Goal: Task Accomplishment & Management: Use online tool/utility

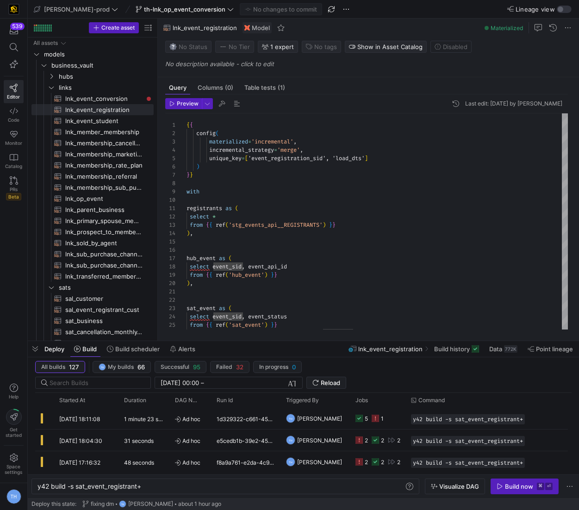
scroll to position [0, 104]
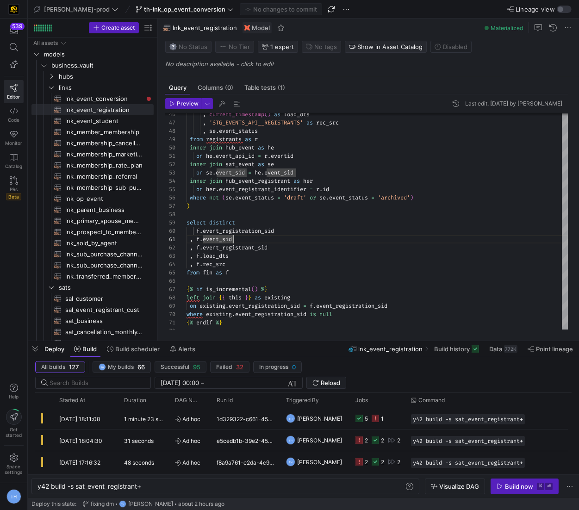
click at [355, 235] on div ", current_timestamp ( ) as load_dts , 'STG_EVENTS_API__REGISTRANTS' as rec_src …" at bounding box center [377, 31] width 382 height 607
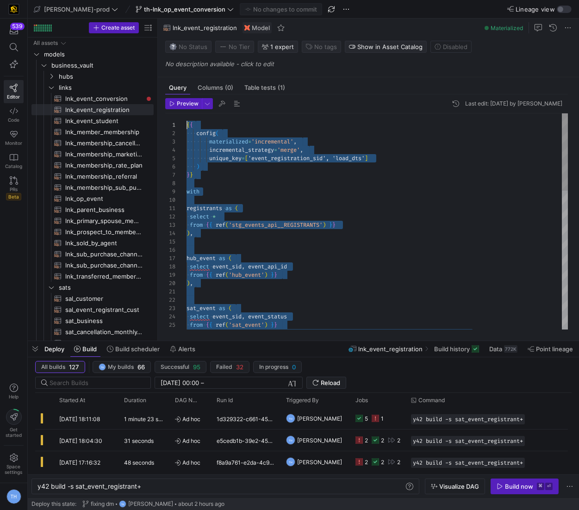
scroll to position [0, 0]
drag, startPoint x: 247, startPoint y: 323, endPoint x: 155, endPoint y: -33, distance: 368.4
click at [322, 207] on div "sat_event as ( select event_sid , event_status from { { ref ( 'sat_event' ) } }…" at bounding box center [377, 416] width 382 height 607
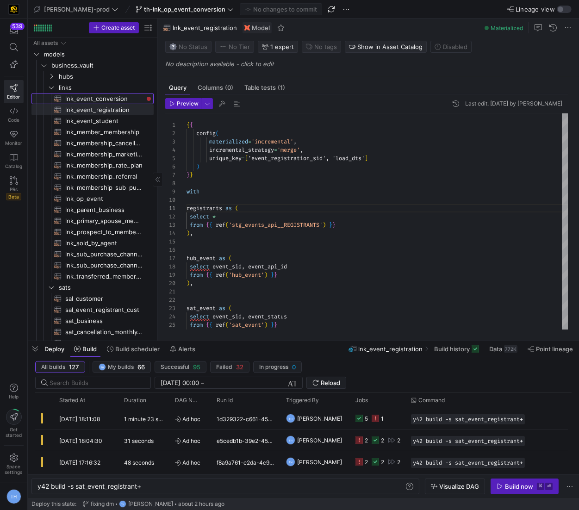
click at [120, 95] on span "lnk_event_conversion​​​​​​​​​​" at bounding box center [104, 98] width 78 height 11
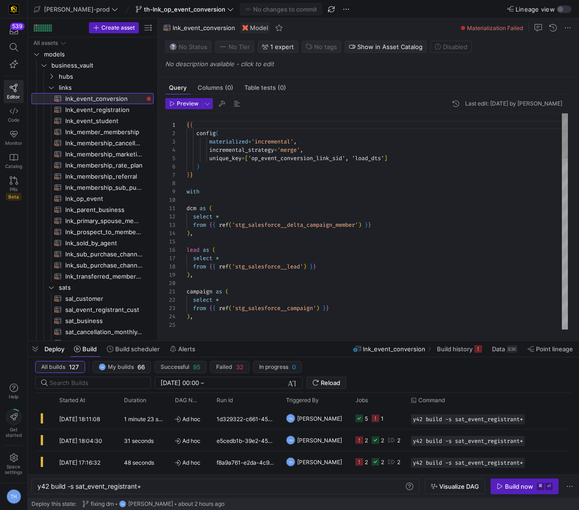
click at [186, 192] on div "9" at bounding box center [175, 191] width 21 height 8
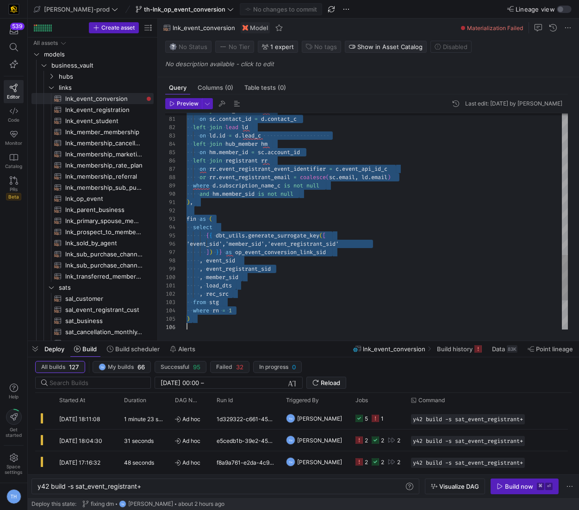
scroll to position [66, 0]
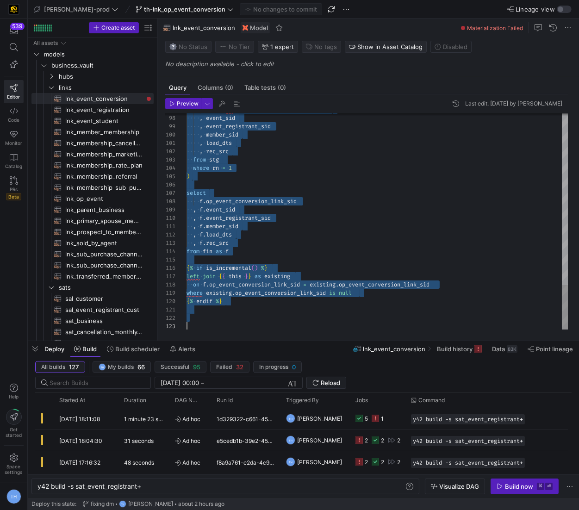
drag, startPoint x: 187, startPoint y: 191, endPoint x: 289, endPoint y: 385, distance: 219.6
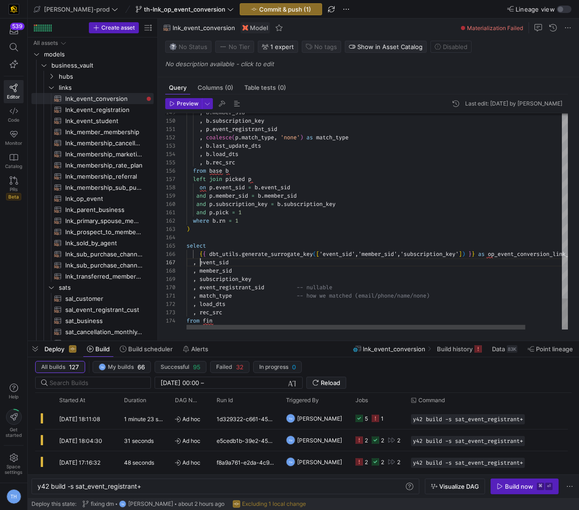
scroll to position [50, 13]
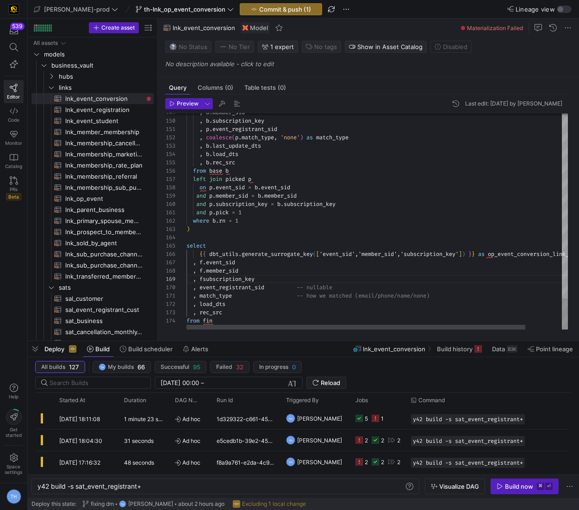
scroll to position [66, 19]
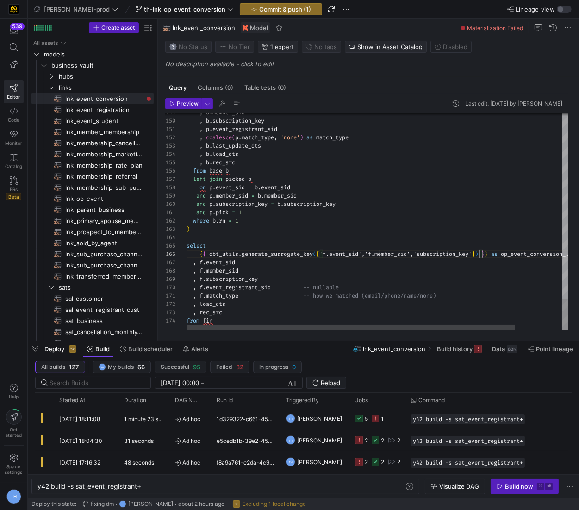
type textarea "and p.pick = 1 where b.rn = 1 ) select {{ dbt_utils.generate_surrogate_key(['f.…"
click at [253, 3] on y42-top-nav "[PERSON_NAME]-prod th-lnk_op_event_conversion Commit & push (1) Lineage view" at bounding box center [303, 9] width 551 height 19
click at [259, 10] on span "Commit & push (1)" at bounding box center [285, 9] width 52 height 7
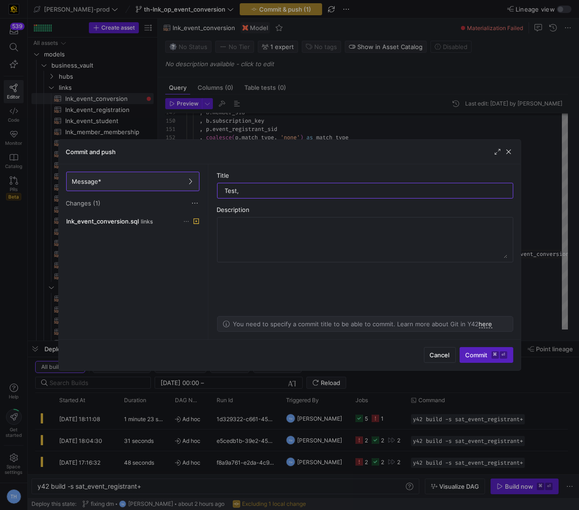
type input "Test"
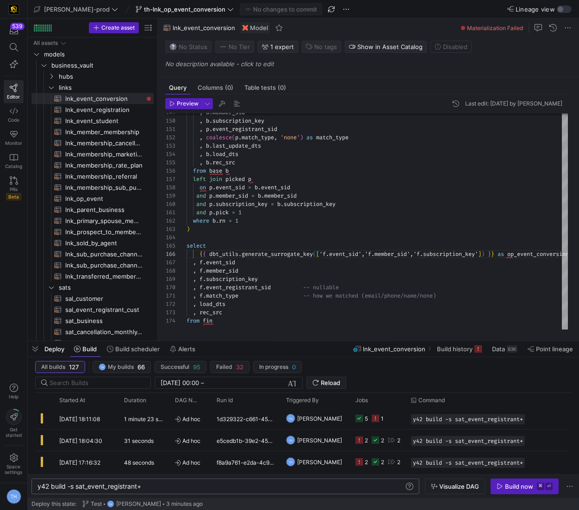
click at [188, 487] on div "y42 build -s sat_event_registrant+" at bounding box center [221, 486] width 368 height 7
type textarea "y42 build -s sat_event_registrant"
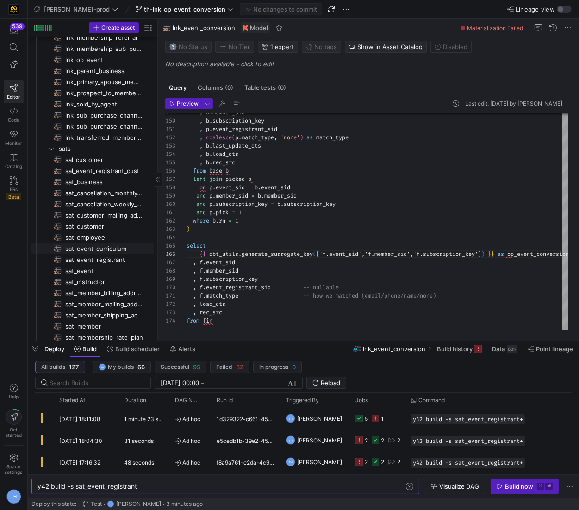
scroll to position [143, 0]
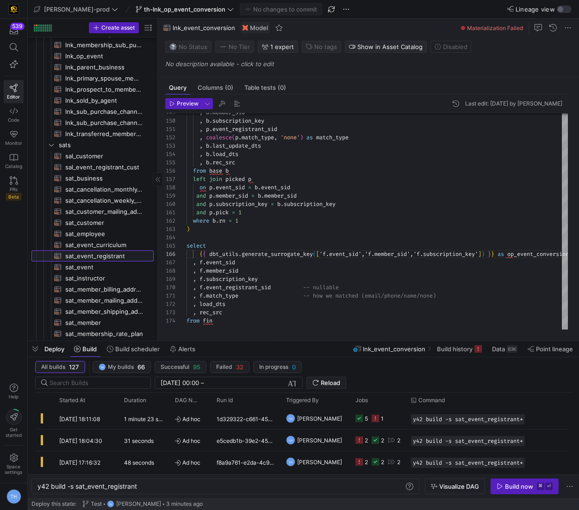
click at [117, 256] on span "sat_event_registrant​​​​​​​​​​" at bounding box center [104, 256] width 78 height 11
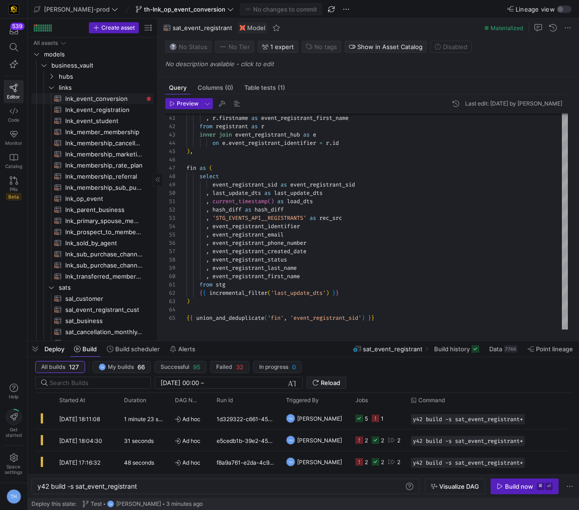
click at [102, 98] on span "lnk_event_conversion​​​​​​​​​​" at bounding box center [104, 98] width 78 height 11
type textarea "{{ config( materialized='incremental', incremental_strategy='merge', unique_key…"
type textarea "y42 build -s lnk_event_conversion"
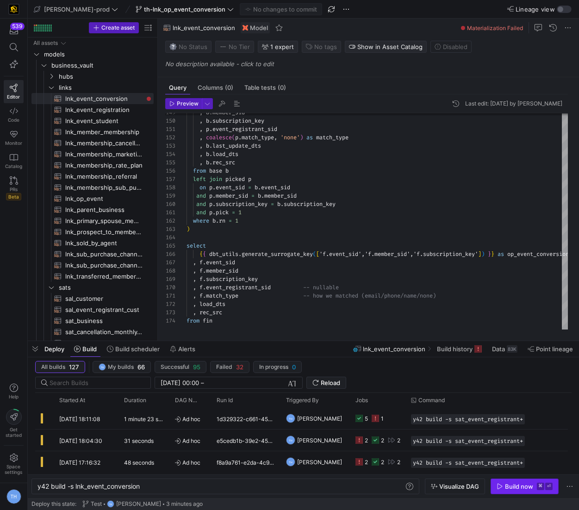
click at [526, 483] on div "Build now" at bounding box center [519, 486] width 28 height 7
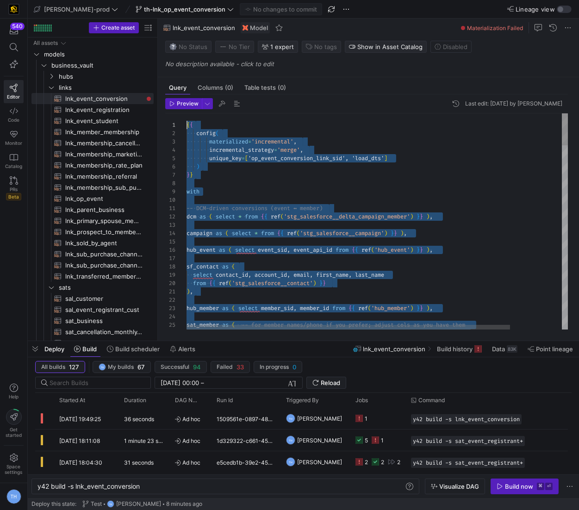
drag, startPoint x: 233, startPoint y: 318, endPoint x: 160, endPoint y: -16, distance: 342.1
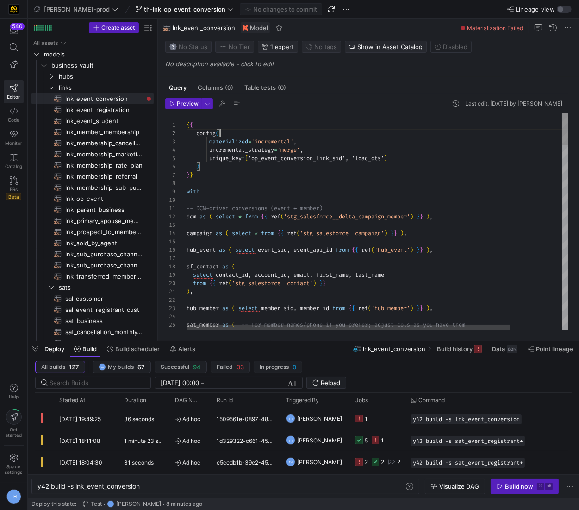
drag, startPoint x: 186, startPoint y: 191, endPoint x: 325, endPoint y: 313, distance: 185.5
click at [325, 313] on div "21 22 23 24 25 26 11 12 13 14 15 16 17 18 19 20 2 3 4 5 6 7 8 9 10 1 ) , hub_me…" at bounding box center [366, 221] width 403 height 217
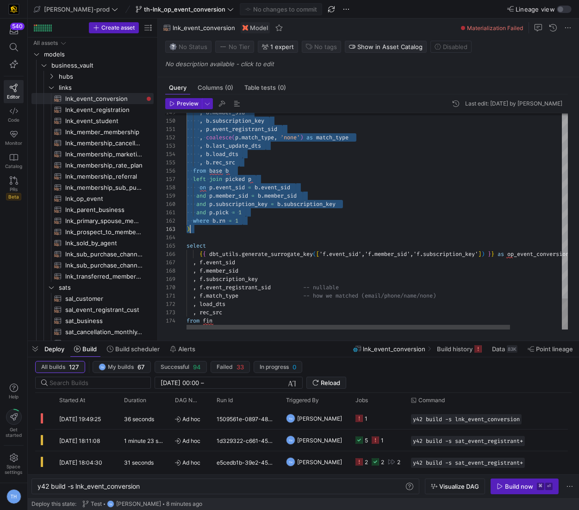
scroll to position [66, 26]
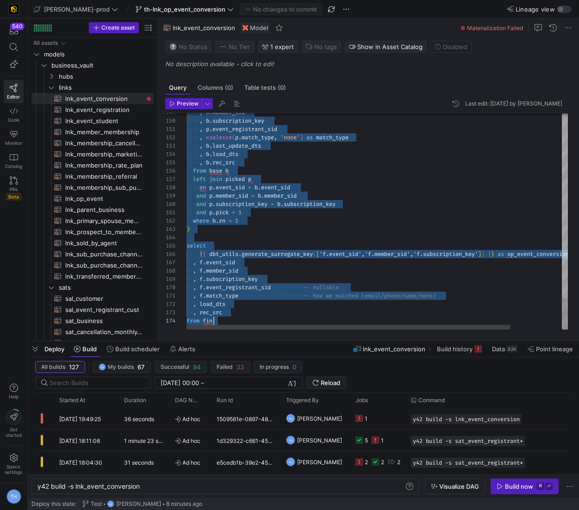
drag, startPoint x: 187, startPoint y: 191, endPoint x: 456, endPoint y: 355, distance: 314.8
type textarea ", event_registrant_sid -- nullable enrichment , match_type -- email | name_memb…"
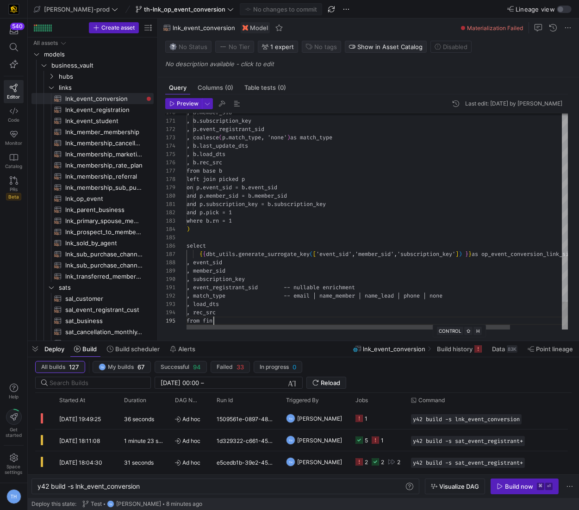
scroll to position [33, 26]
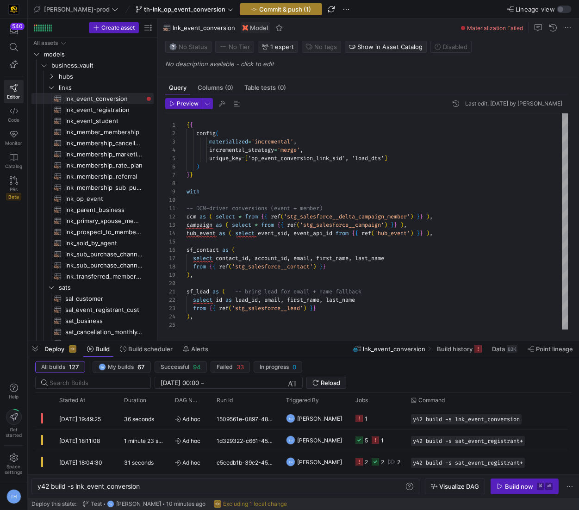
click at [260, 13] on span "button" at bounding box center [280, 9] width 81 height 11
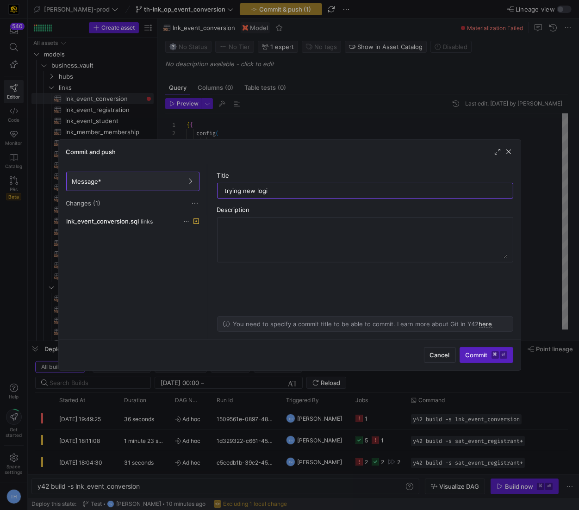
type input "trying new logic"
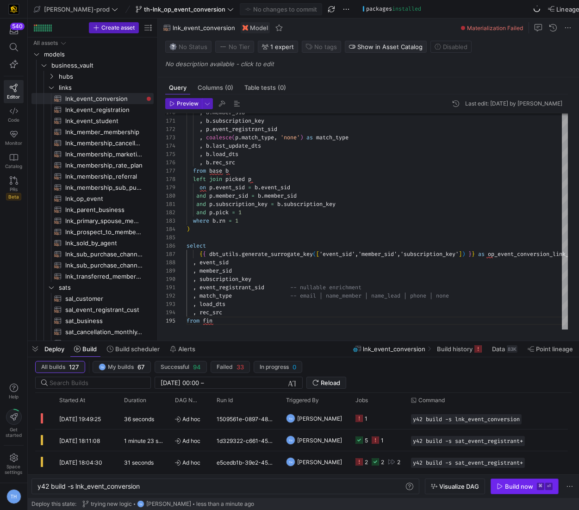
click at [515, 484] on div "Build now" at bounding box center [519, 486] width 28 height 7
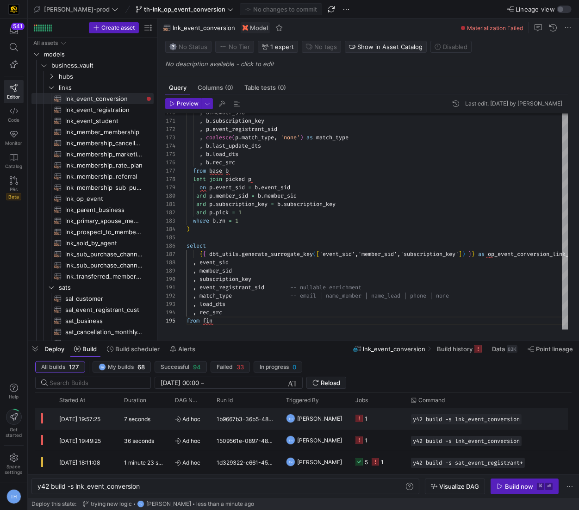
click at [371, 420] on y42-job-status-cell-renderer "1" at bounding box center [377, 418] width 44 height 20
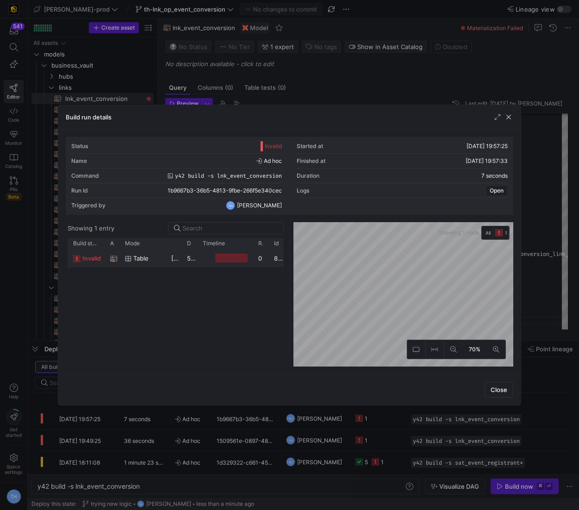
click at [153, 255] on div "table" at bounding box center [142, 258] width 35 height 18
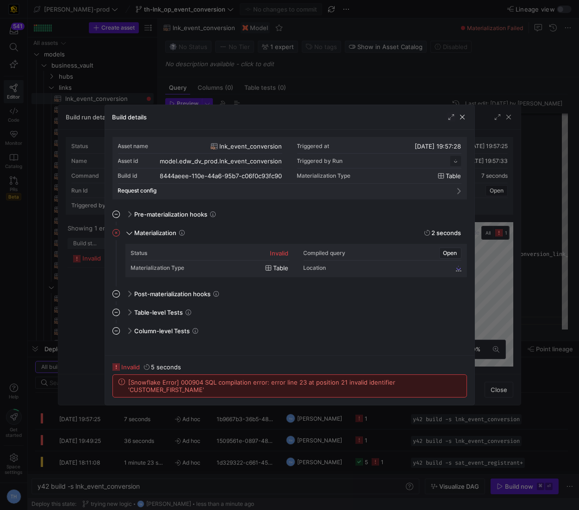
scroll to position [83, 0]
click at [255, 95] on div at bounding box center [289, 255] width 579 height 510
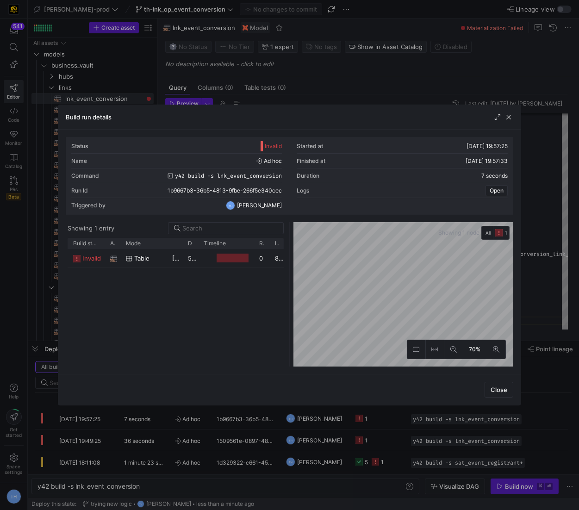
click at [255, 95] on div at bounding box center [289, 255] width 579 height 510
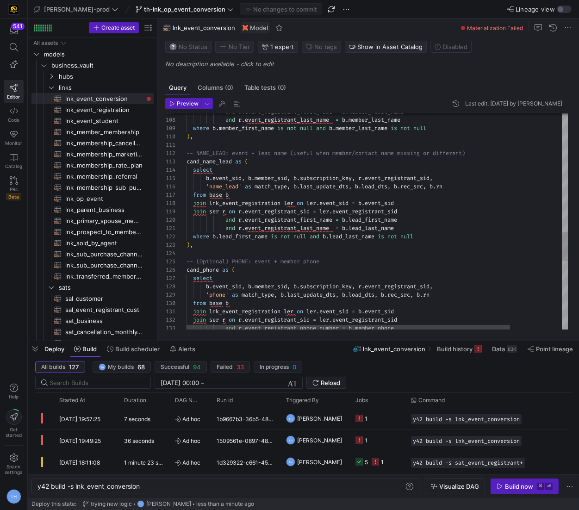
scroll to position [0, 193]
click at [380, 226] on div "join lnk_event_registration ler on ler . event_sid = b . event_sid join ser r o…" at bounding box center [407, 35] width 442 height 1637
type textarea "-- NAME_LEAD: event + lead name (useful when member/contact name missing or dif…"
click at [399, 206] on div "join lnk_event_registration ler on ler . event_sid = b . event_sid join ser r o…" at bounding box center [407, 35] width 442 height 1637
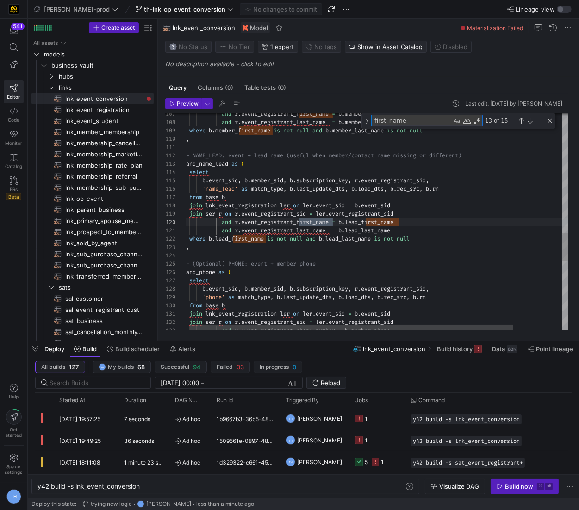
scroll to position [58, 149]
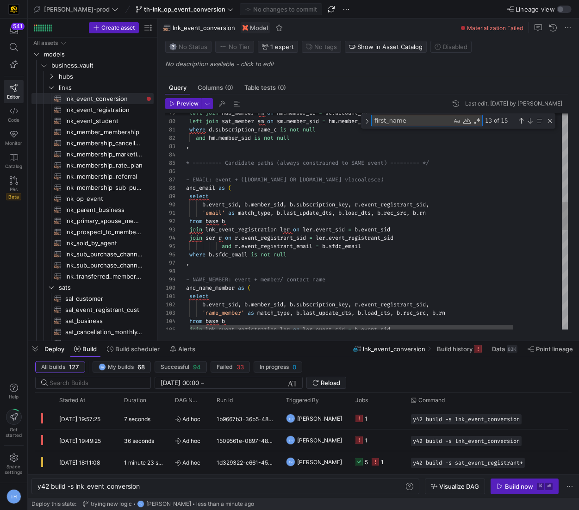
type textarea "first_name"
click at [314, 237] on div "'name_member' as match_type , b . last_update_dts , b . load_dts , b . rec_src …" at bounding box center [404, 266] width 442 height 1645
click at [381, 239] on div "'name_member' as match_type , b . last_update_dts , b . load_dts , b . rec_src …" at bounding box center [404, 266] width 442 height 1645
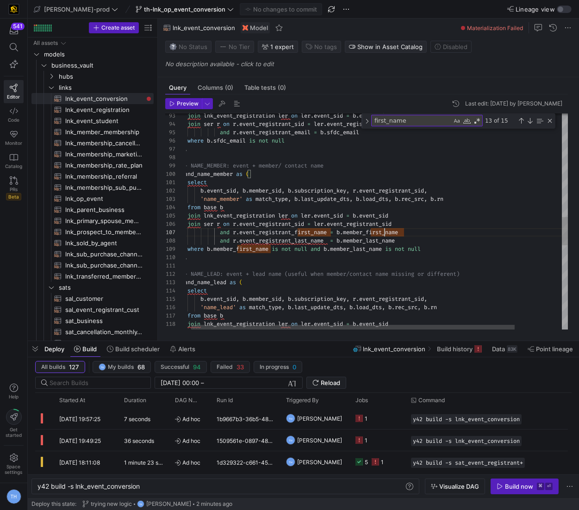
click at [384, 234] on div "'name_member' as match_type , b . last_update_dts , b . load_dts , b . rec_src …" at bounding box center [402, 152] width 442 height 1645
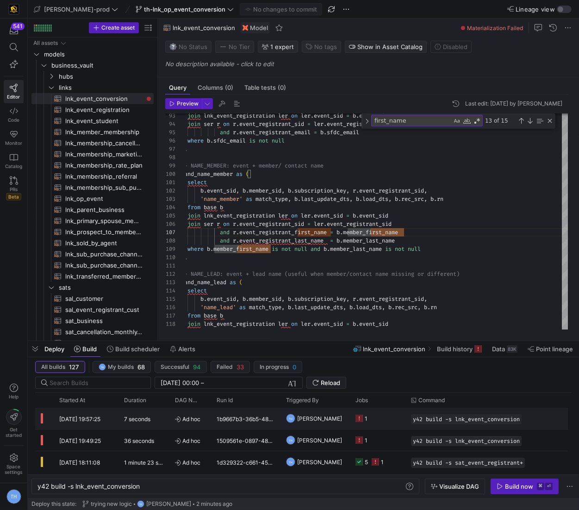
click at [319, 414] on span "[PERSON_NAME]" at bounding box center [319, 419] width 45 height 22
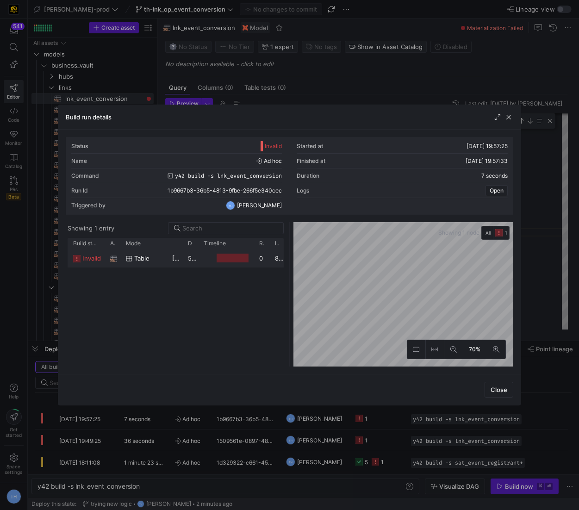
click at [232, 250] on y42-job-duration-timeline-cell-renderer at bounding box center [226, 257] width 44 height 17
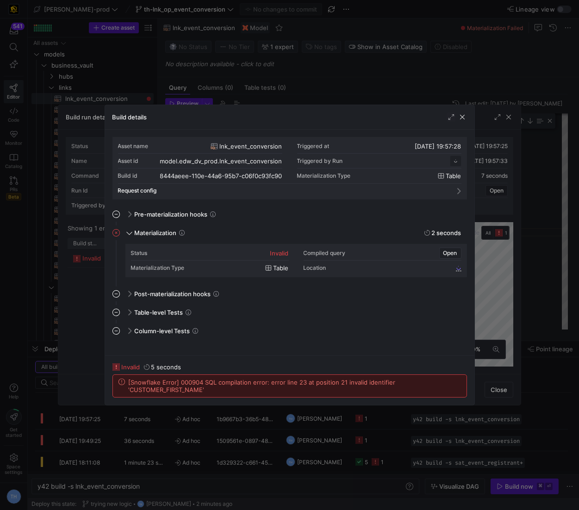
scroll to position [83, 0]
click at [348, 94] on div at bounding box center [289, 255] width 579 height 510
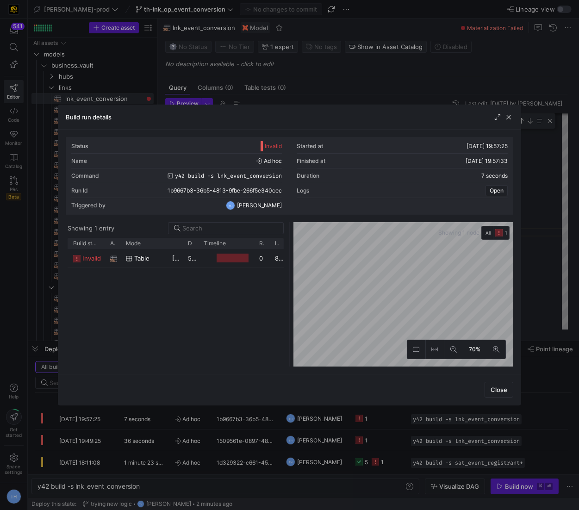
click at [348, 94] on div at bounding box center [289, 255] width 579 height 510
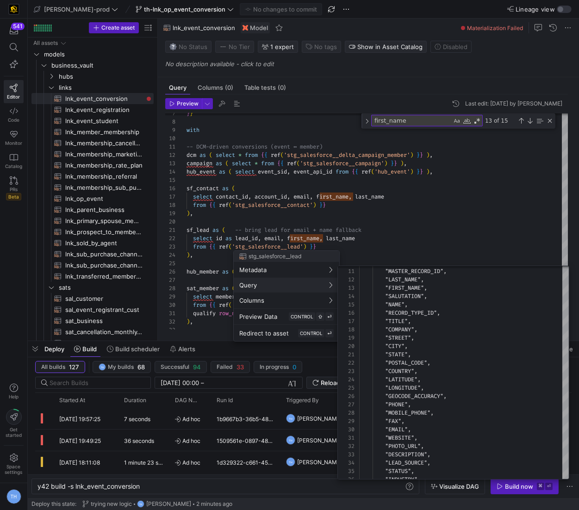
click at [388, 220] on div at bounding box center [289, 255] width 579 height 510
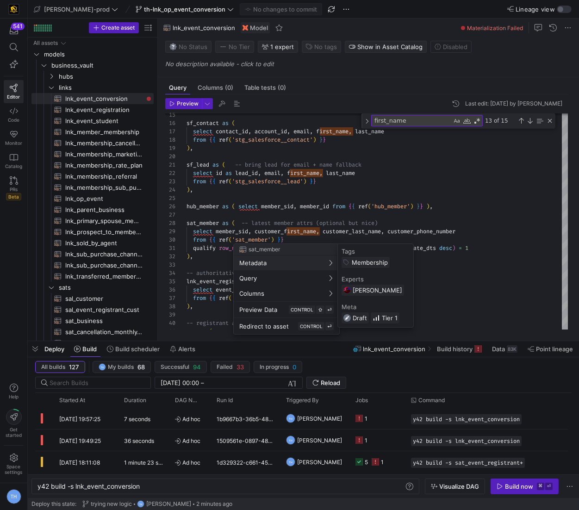
click at [301, 211] on div at bounding box center [289, 255] width 579 height 510
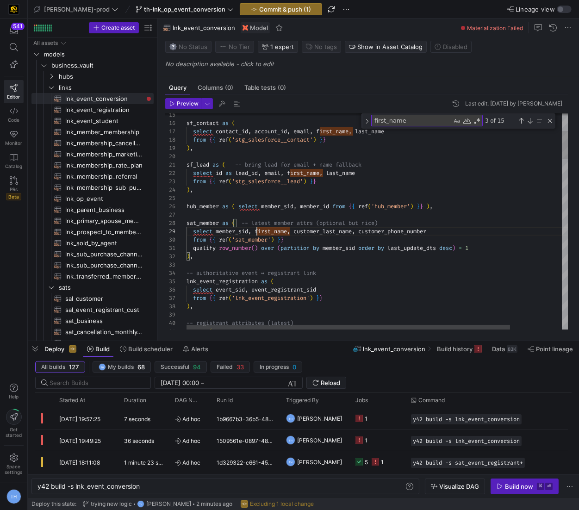
type textarea "sf_lead as ( -- bring lead for email + name fallback select id as lead_id, emai…"
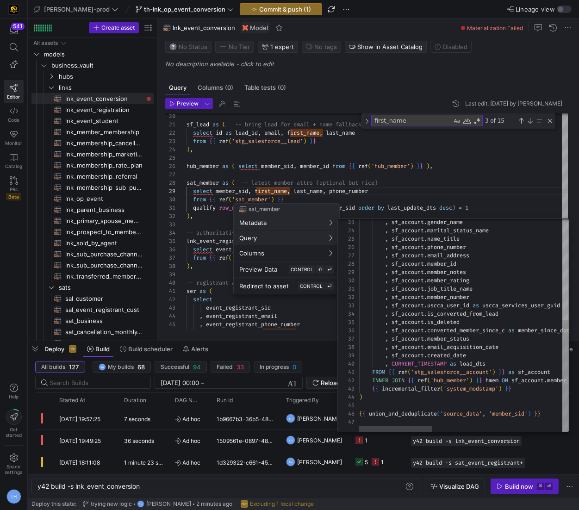
scroll to position [42, 186]
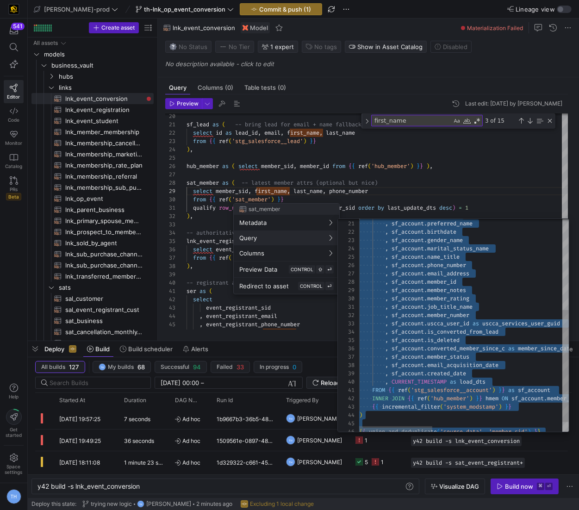
type textarea "{{ config( materialized='incremental', incremental_strategy='merge', unique_key…"
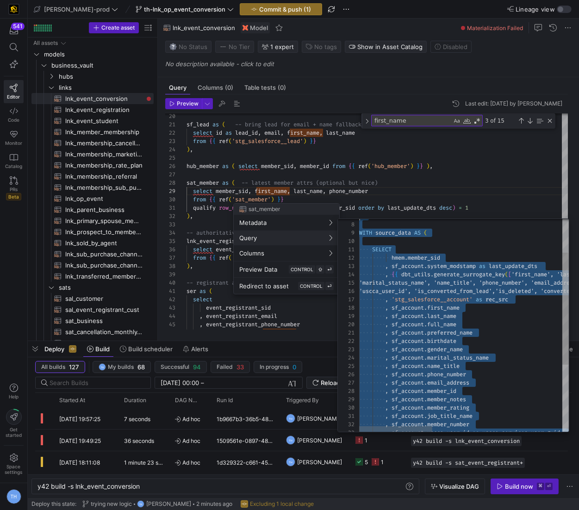
scroll to position [0, 0]
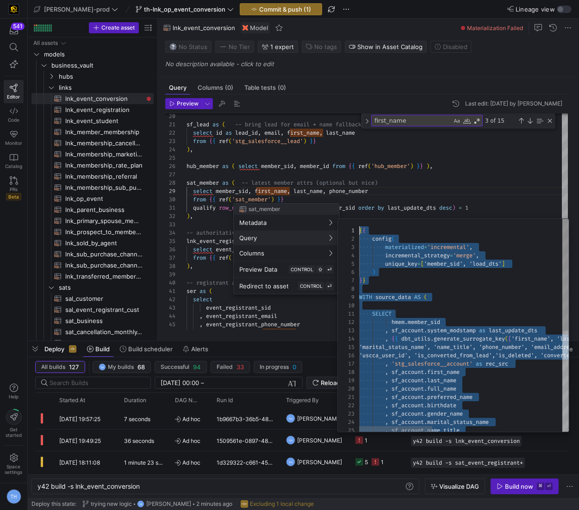
drag, startPoint x: 547, startPoint y: 414, endPoint x: 285, endPoint y: 206, distance: 334.0
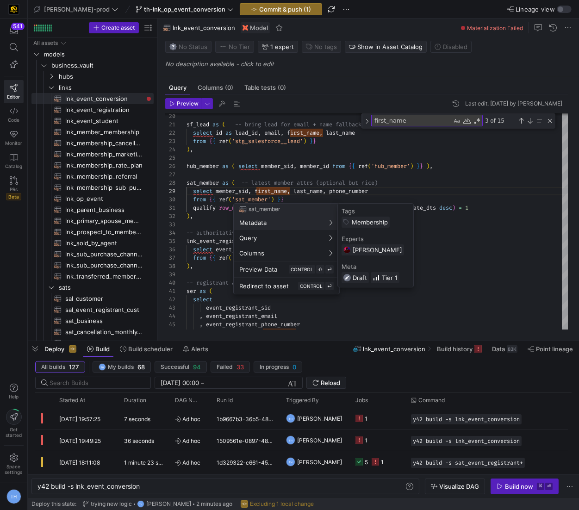
click at [327, 180] on div at bounding box center [289, 255] width 579 height 510
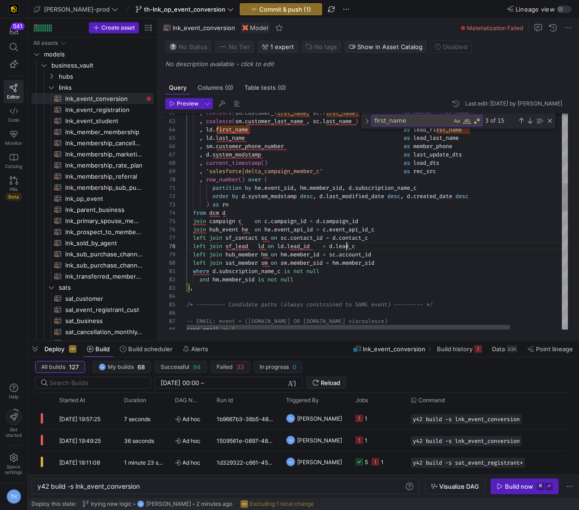
scroll to position [58, 160]
click at [345, 247] on div ", coalesce ( sm . customer_first_name , sc . first_name ) as member_first_name …" at bounding box center [407, 407] width 442 height 1645
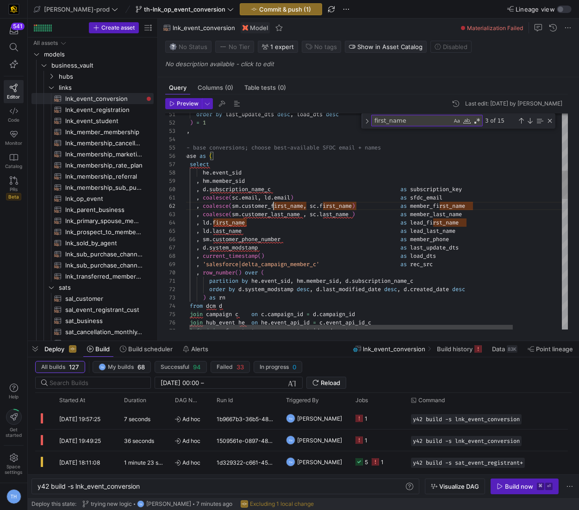
scroll to position [8, 89]
click at [274, 207] on div ", coalesce ( sc . email , ld . email ) as sfdc_email , d . subscription_name_c …" at bounding box center [404, 500] width 442 height 1645
click at [307, 216] on div ", coalesce ( sc . email , ld . email ) as sfdc_email , d . subscription_name_c …" at bounding box center [404, 500] width 442 height 1645
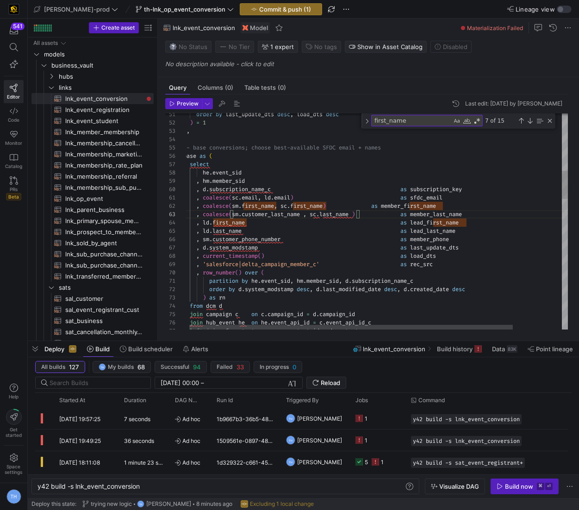
click at [273, 210] on div ", coalesce ( sc . email , ld . email ) as sfdc_email , d . subscription_name_c …" at bounding box center [404, 500] width 442 height 1645
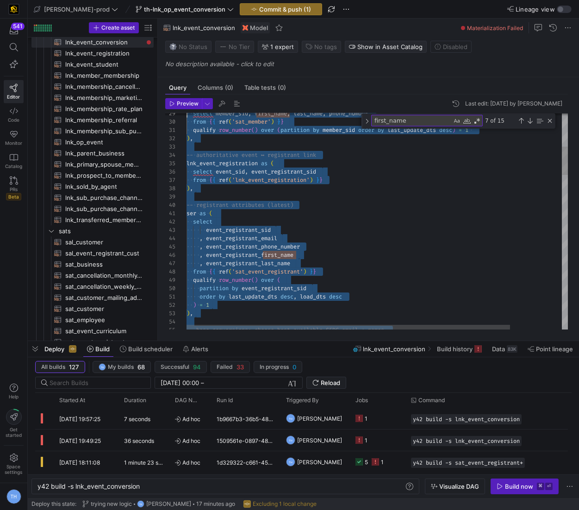
scroll to position [0, 0]
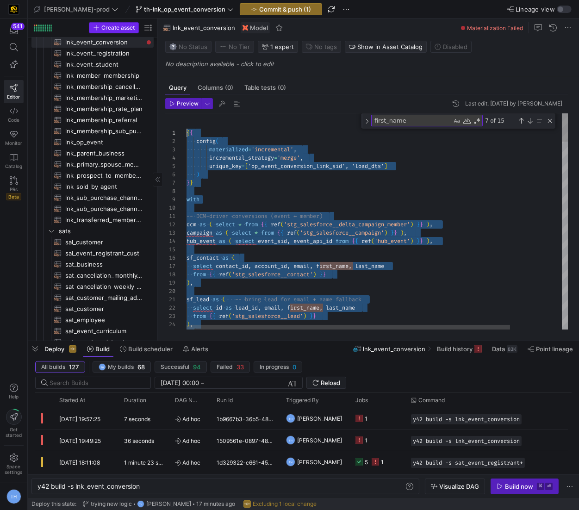
drag, startPoint x: 237, startPoint y: 322, endPoint x: 111, endPoint y: 28, distance: 319.8
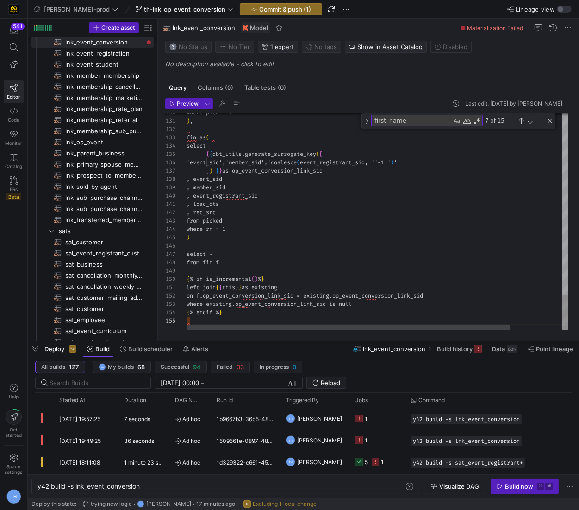
scroll to position [33, 0]
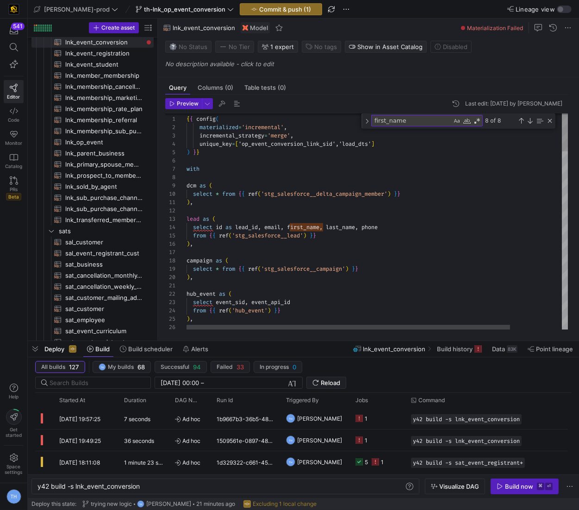
type textarea "), lead as ( select id as lead_id, email, first_name, last_name, phone from {{ …"
click at [549, 121] on div "Close (Escape)" at bounding box center [549, 120] width 7 height 7
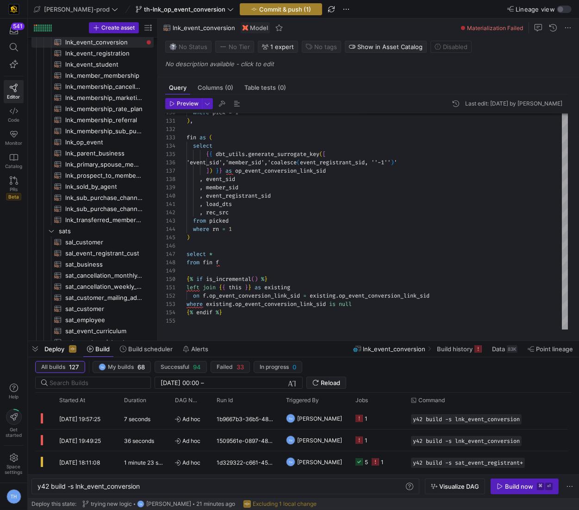
click at [275, 13] on span "button" at bounding box center [280, 9] width 81 height 11
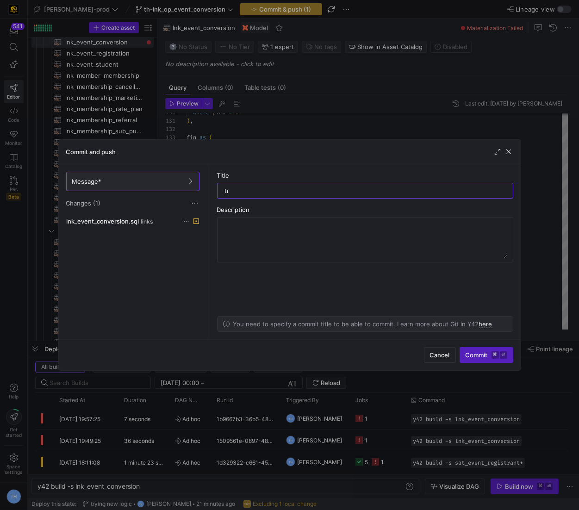
type input "try"
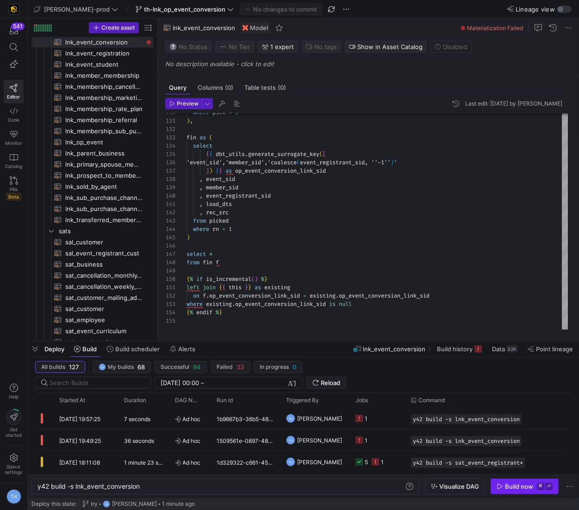
click at [529, 487] on div "Build now" at bounding box center [519, 486] width 28 height 7
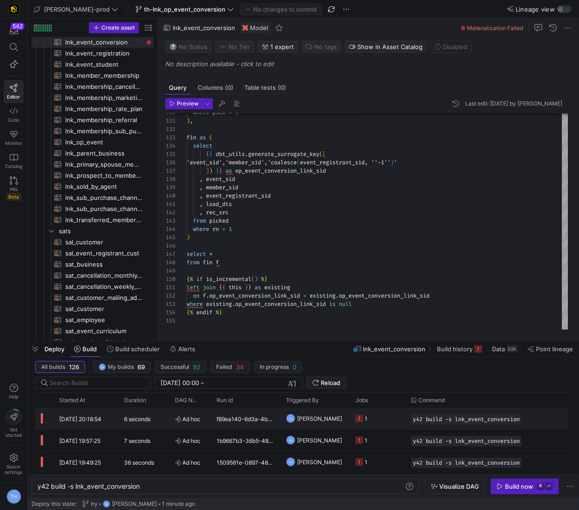
click at [372, 413] on y42-job-status-cell-renderer "1" at bounding box center [377, 418] width 44 height 20
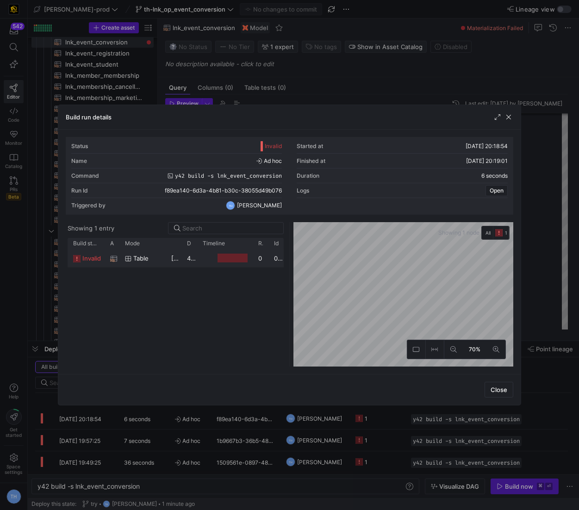
click at [207, 264] on y42-job-duration-timeline-cell-renderer at bounding box center [225, 257] width 44 height 17
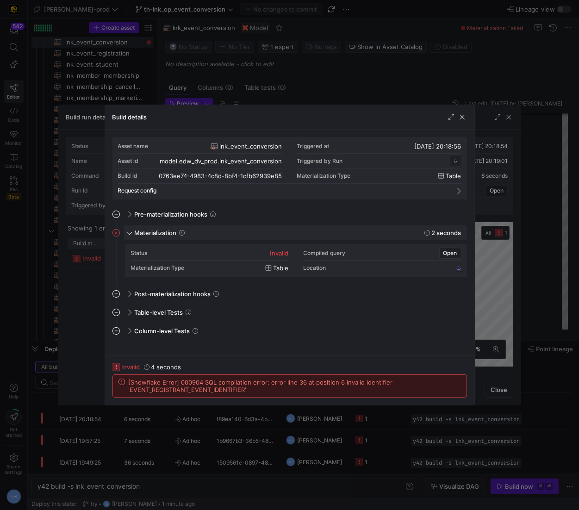
scroll to position [83, 0]
click at [275, 71] on div at bounding box center [289, 255] width 579 height 510
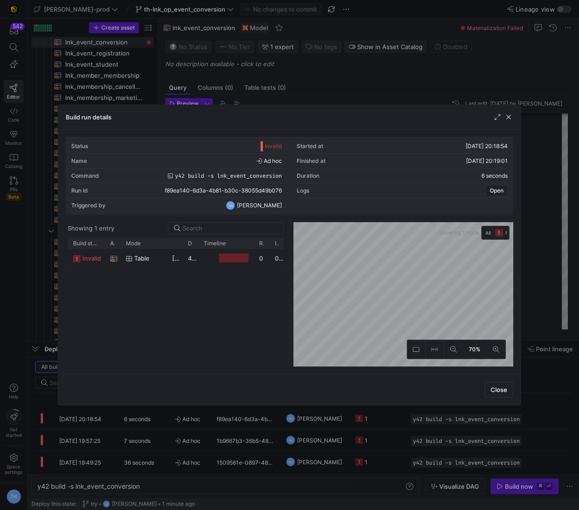
click at [275, 72] on div at bounding box center [289, 255] width 579 height 510
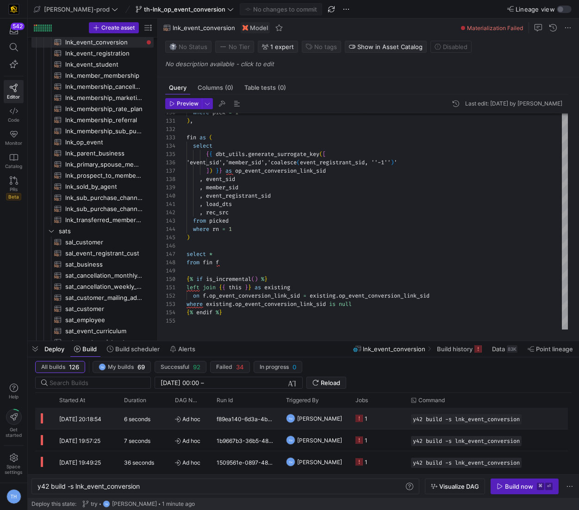
click at [262, 417] on div "f89ea140-6d3a-4b81-b30c-38055d49b076" at bounding box center [245, 418] width 69 height 21
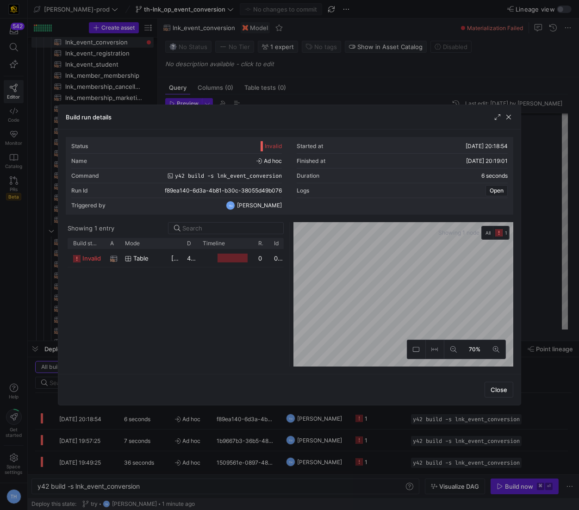
click at [252, 76] on div at bounding box center [289, 255] width 579 height 510
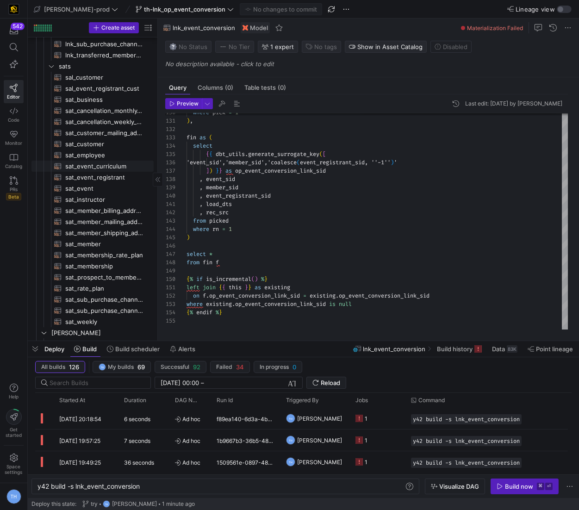
scroll to position [277, 0]
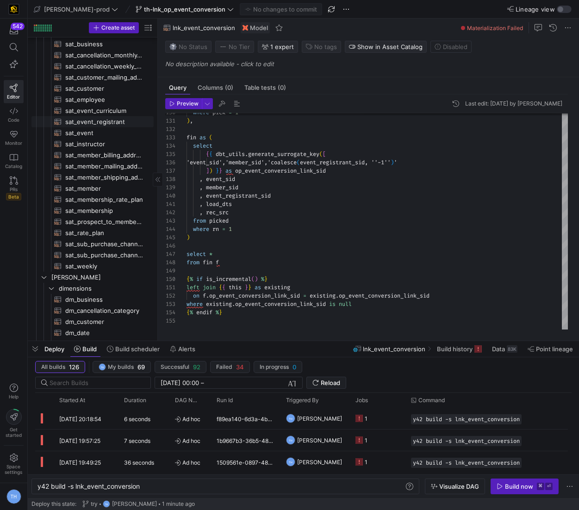
click at [107, 119] on span "sat_event_registrant​​​​​​​​​​" at bounding box center [104, 122] width 78 height 11
type textarea "{{ config( materialized='incremental', incremental_strategy='merge', unique_key…"
type textarea "y42 build -s sat_event_registrant"
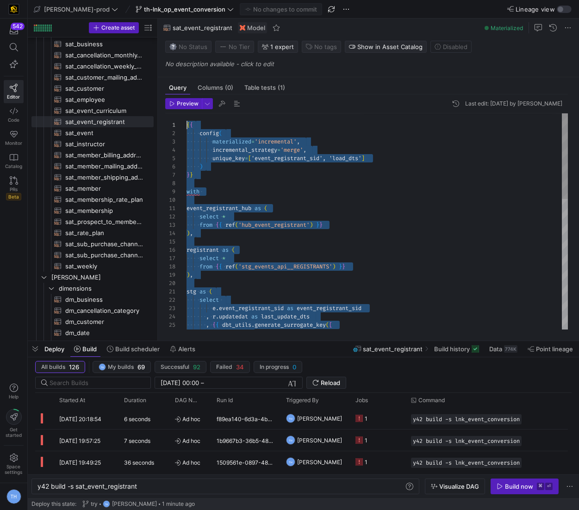
drag, startPoint x: 397, startPoint y: 315, endPoint x: 68, endPoint y: 16, distance: 445.1
click at [255, 279] on div ") , stg as ( select e . event_registrant_sid as event_registrant_sid , r . upda…" at bounding box center [377, 387] width 382 height 549
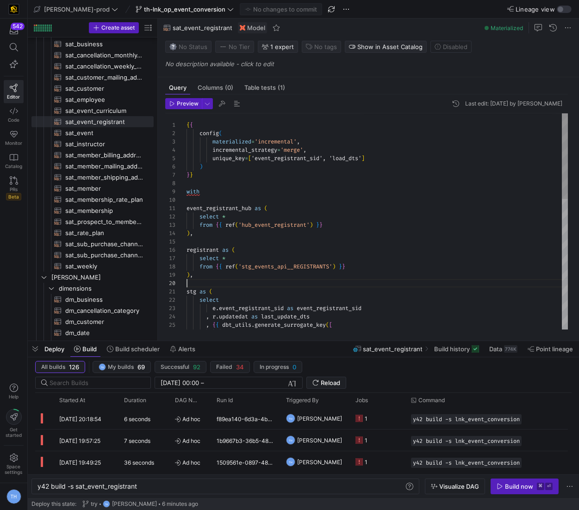
click at [255, 279] on div ") , stg as ( select e . event_registrant_sid as event_registrant_sid , r . upda…" at bounding box center [377, 387] width 382 height 549
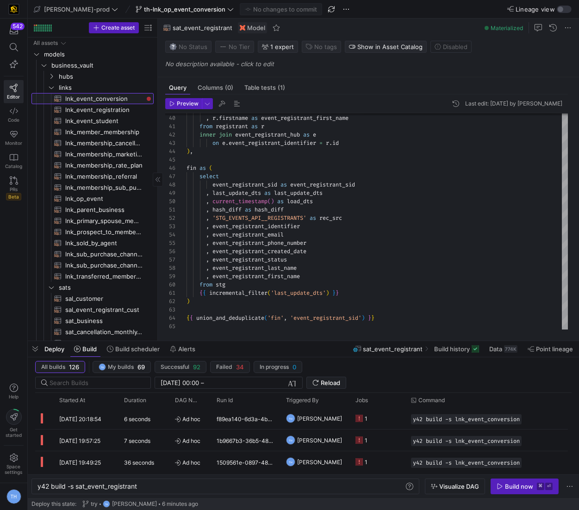
click at [122, 99] on span "lnk_event_conversion​​​​​​​​​​" at bounding box center [104, 98] width 78 height 11
type textarea "{{ config( materialized='incremental', incremental_strategy='merge', unique_key…"
type textarea "y42 build -s lnk_event_conversion"
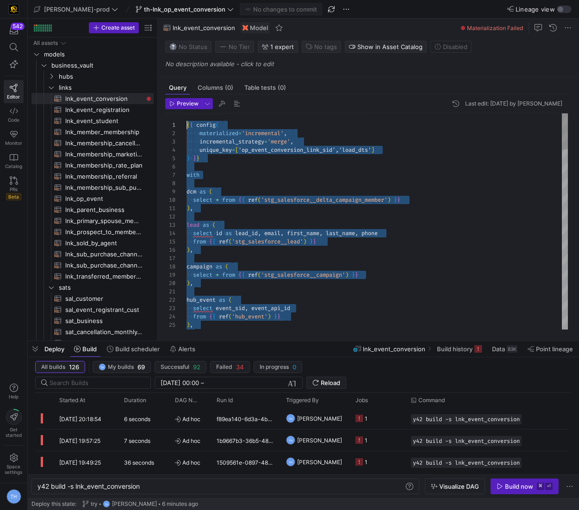
drag, startPoint x: 270, startPoint y: 327, endPoint x: 152, endPoint y: -45, distance: 390.3
type textarea "on f.op_event_conversion_link_sid = existing.op_event_conversion_link_sid where…"
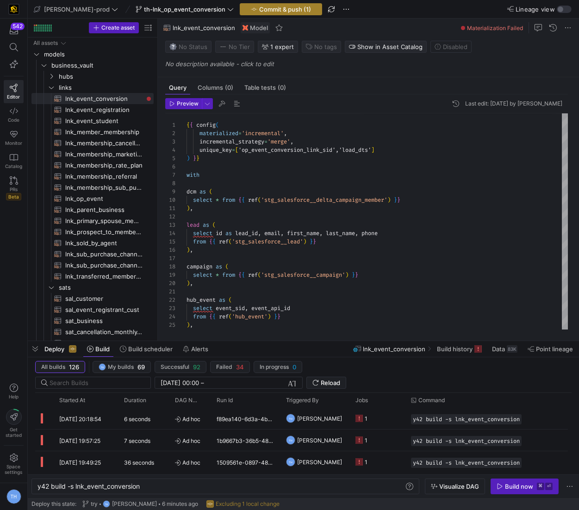
click at [259, 6] on span "Commit & push (1)" at bounding box center [285, 9] width 52 height 7
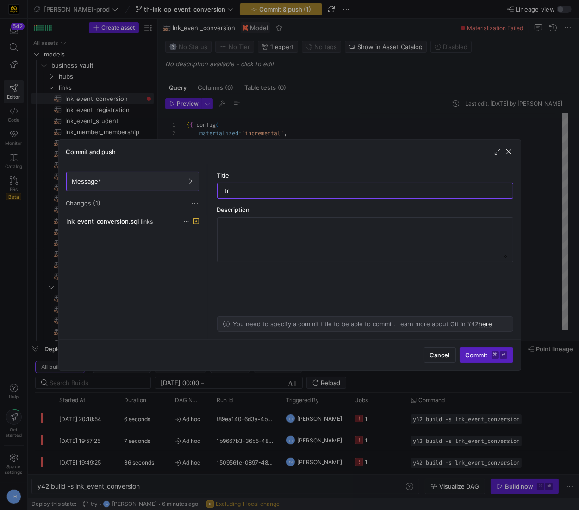
type input "try"
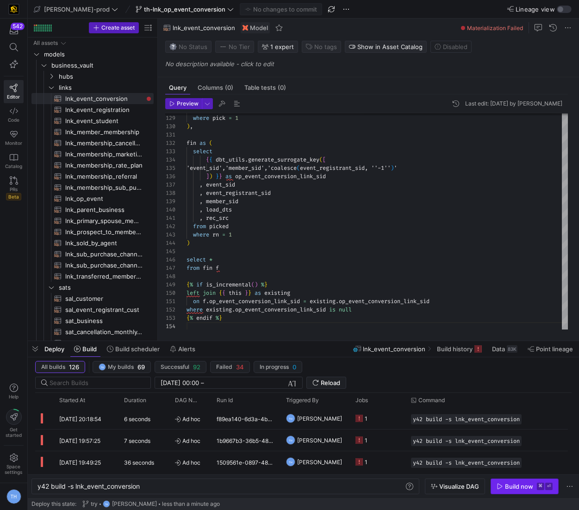
click at [511, 487] on div "Build now" at bounding box center [519, 486] width 28 height 7
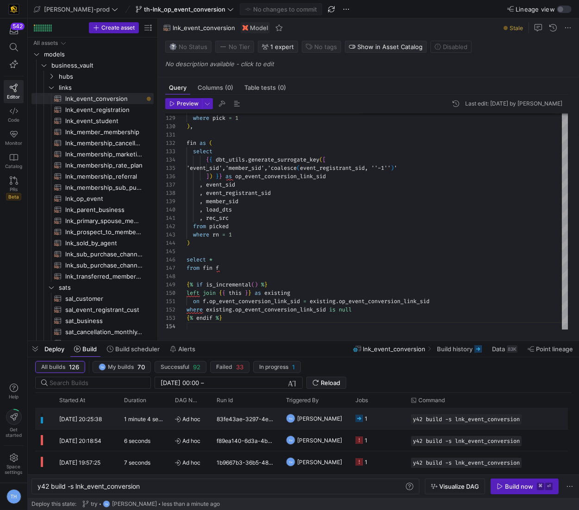
click at [156, 418] on y42-duration "1 minute 4 seconds" at bounding box center [149, 418] width 50 height 7
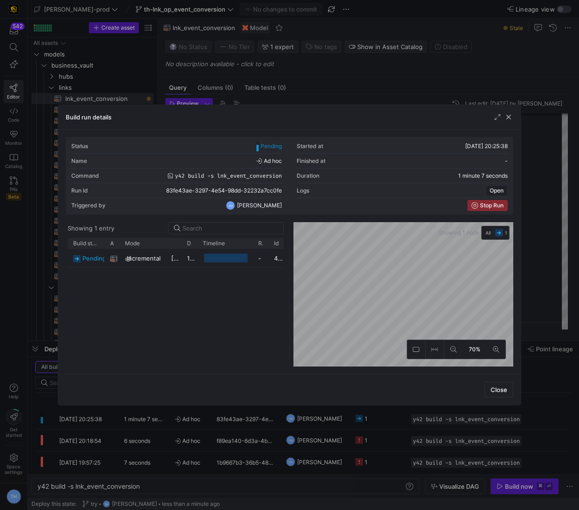
click at [289, 62] on div at bounding box center [289, 255] width 579 height 510
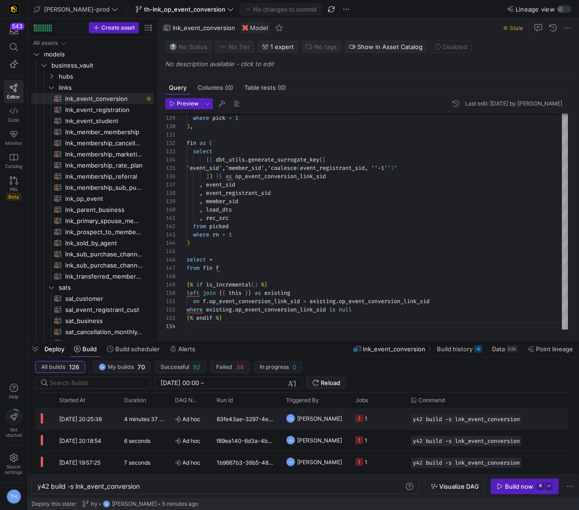
click at [372, 409] on y42-job-status-cell-renderer "1" at bounding box center [377, 418] width 44 height 20
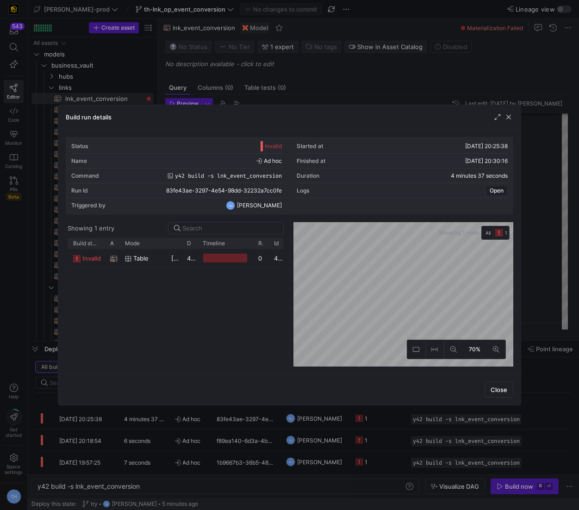
click at [240, 246] on div "Timeline" at bounding box center [225, 243] width 44 height 11
click at [240, 252] on y42-job-duration-timeline-cell-renderer at bounding box center [225, 257] width 44 height 17
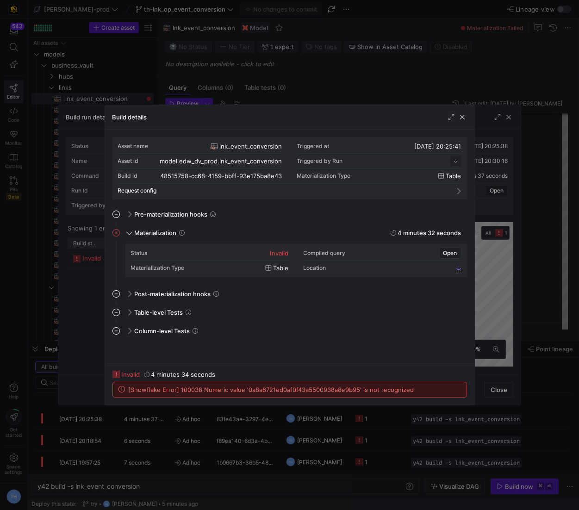
scroll to position [83, 0]
click at [261, 392] on span "[Snowflake Error] 100038 Numeric value '0a8a6721ed0af0f43a5500938a8e9b95' is no…" at bounding box center [271, 389] width 285 height 7
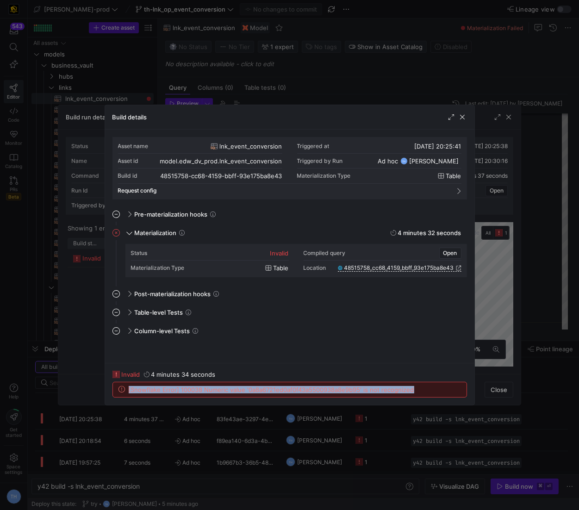
click at [261, 392] on span "[Snowflake Error] 100038 Numeric value '0a8a6721ed0af0f43a5500938a8e9b95' is no…" at bounding box center [271, 389] width 285 height 7
copy div "[Snowflake Error] 100038 Numeric value '0a8a6721ed0af0f43a5500938a8e9b95' is no…"
click at [249, 84] on div at bounding box center [289, 255] width 579 height 510
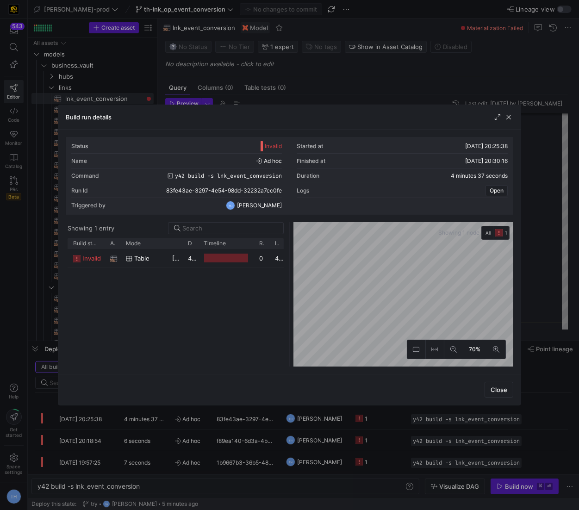
click at [261, 88] on div at bounding box center [289, 255] width 579 height 510
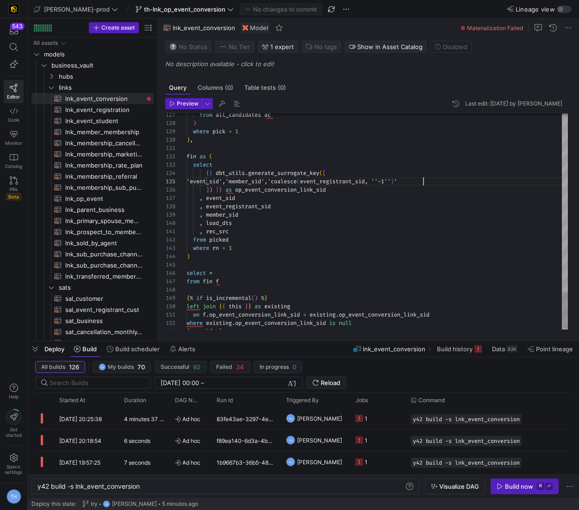
scroll to position [33, 236]
type textarea "fin as ( select {{ dbt_utils.generate_surrogate_key([ 'event_sid','member_sid',…"
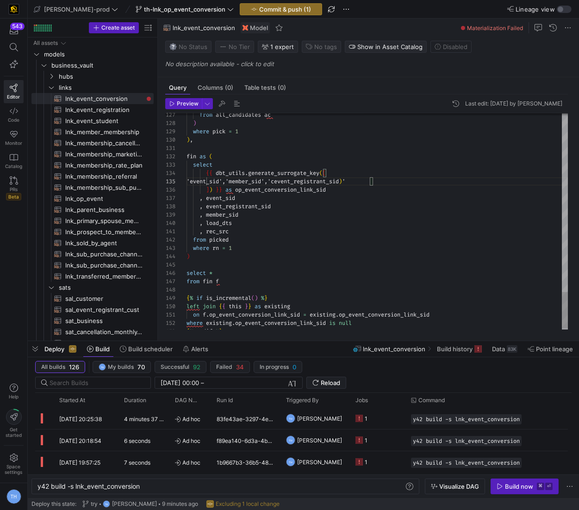
scroll to position [33, 113]
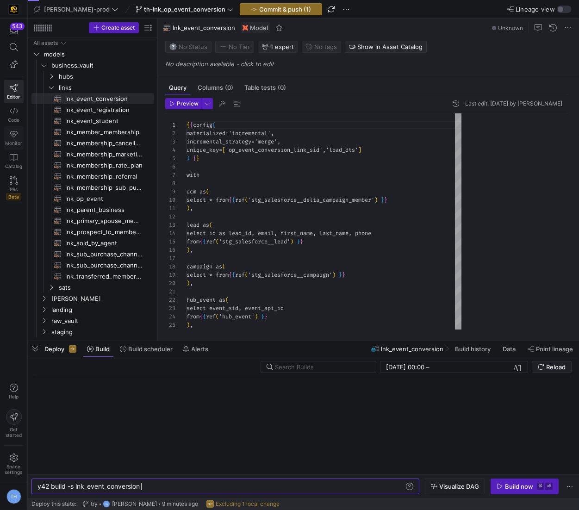
scroll to position [83, 0]
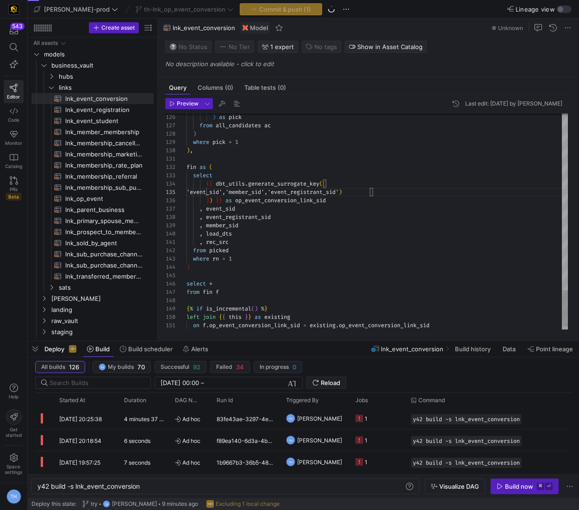
type textarea "fin as ( select {{ dbt_utils.generate_surrogate_key([ 'event_sid','member_sid',…"
click at [259, 6] on span "Commit & push (1)" at bounding box center [285, 9] width 52 height 7
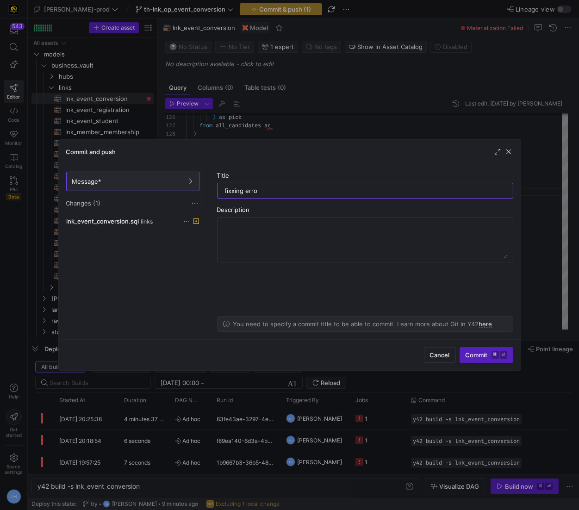
type input "fixxing error"
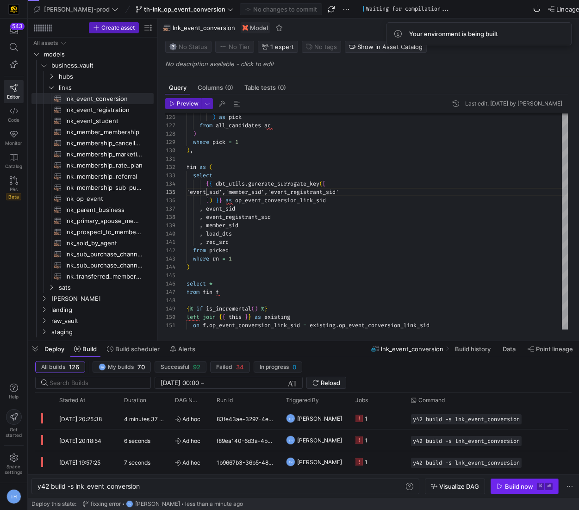
click at [500, 485] on icon "button" at bounding box center [499, 486] width 5 height 6
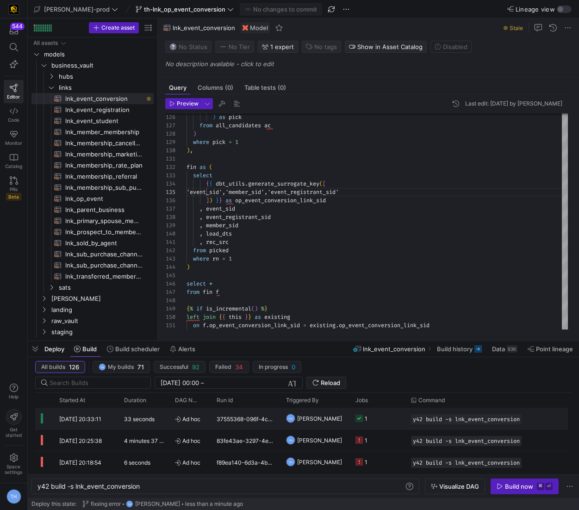
click at [173, 417] on div "Ad hoc" at bounding box center [190, 418] width 42 height 21
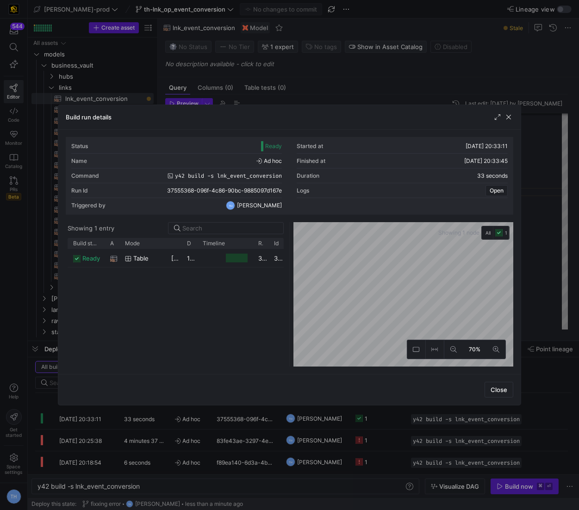
click at [291, 262] on div "Showing 1 node All 1 70%" at bounding box center [401, 294] width 223 height 144
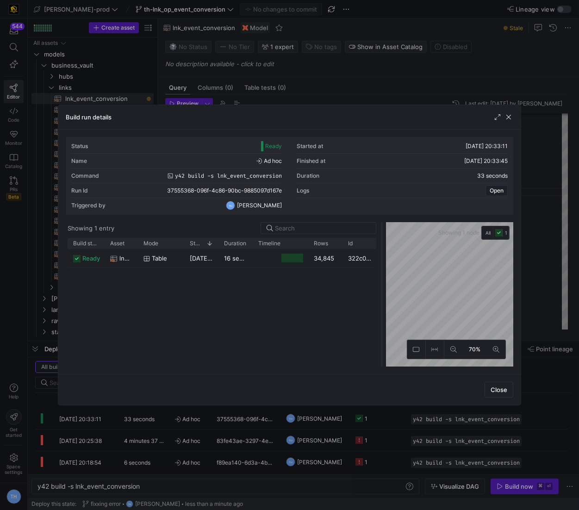
drag, startPoint x: 290, startPoint y: 262, endPoint x: 383, endPoint y: 249, distance: 93.4
click at [383, 249] on div at bounding box center [382, 294] width 4 height 144
click at [283, 62] on div at bounding box center [289, 255] width 579 height 510
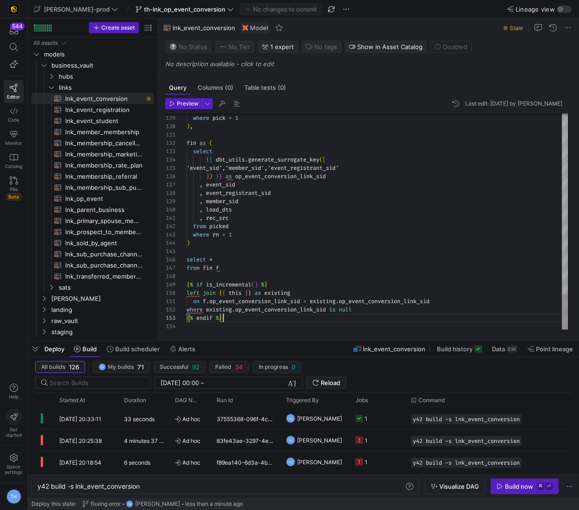
scroll to position [17, 36]
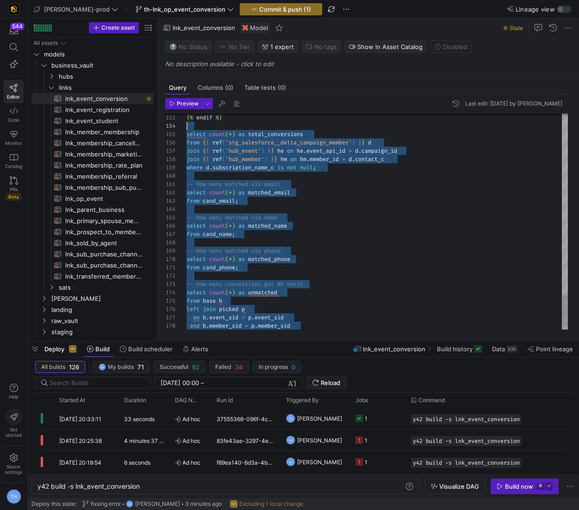
scroll to position [33, 0]
drag, startPoint x: 256, startPoint y: 318, endPoint x: 156, endPoint y: 130, distance: 213.2
type textarea "on f.op_event_conversion_link_sid = existing.op_event_conversion_link_sid where…"
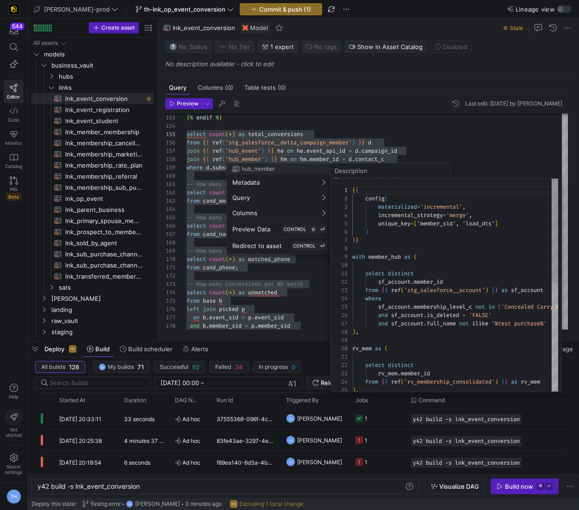
scroll to position [0, 0]
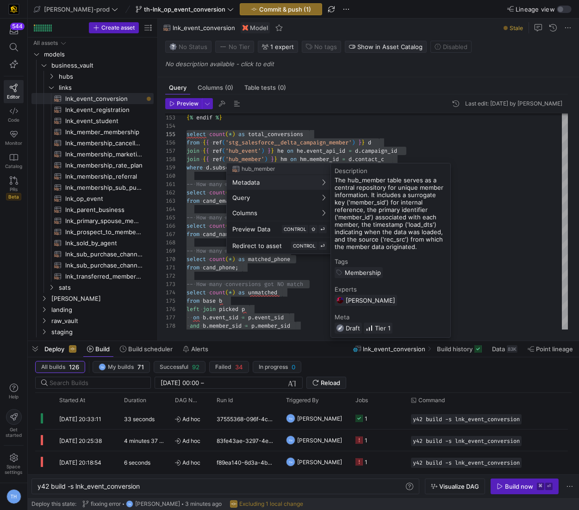
click at [216, 151] on div at bounding box center [289, 255] width 579 height 510
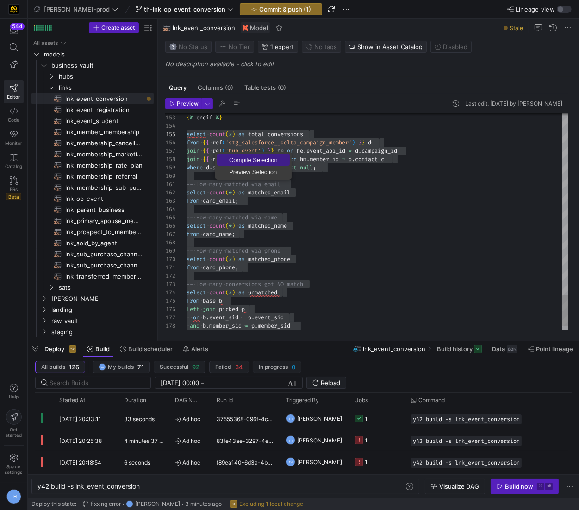
click at [263, 161] on span "Compile Selection" at bounding box center [253, 160] width 73 height 6
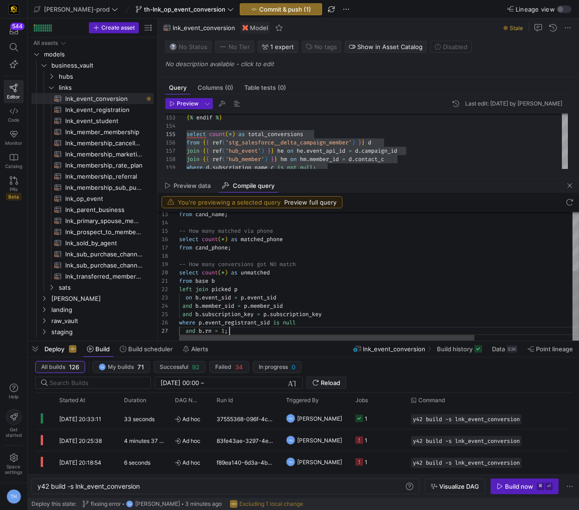
scroll to position [50, 50]
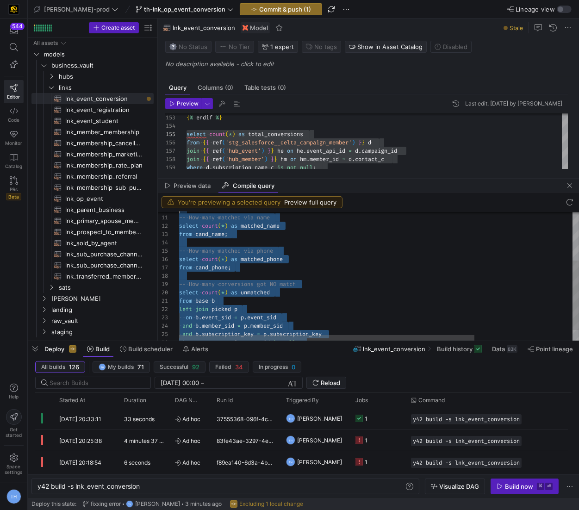
type textarea "select count(*) as total_conversions from "Y42_EDW_DV"."Y42_EDW_DV_PROD_F73CAE4…"
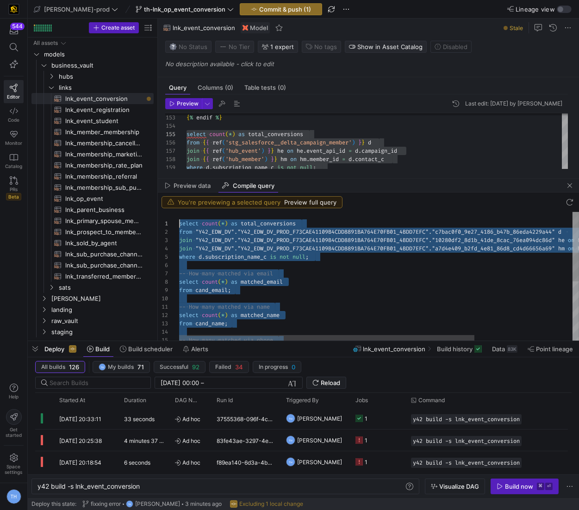
scroll to position [0, 0]
drag, startPoint x: 236, startPoint y: 332, endPoint x: 135, endPoint y: 199, distance: 167.1
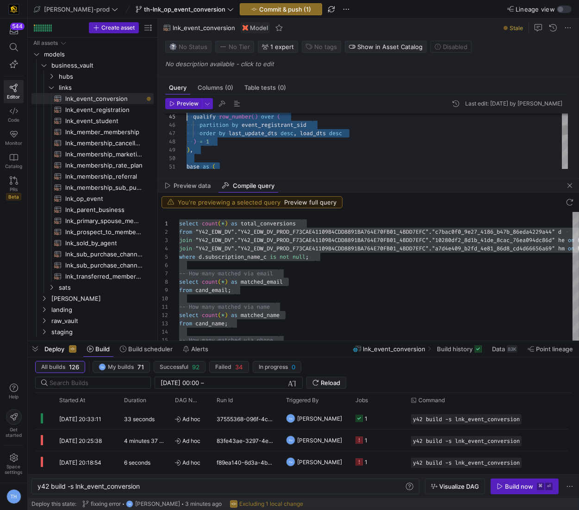
scroll to position [58, 0]
type textarea "{{ config( materialized='incremental', incremental_strategy='merge', unique_key…"
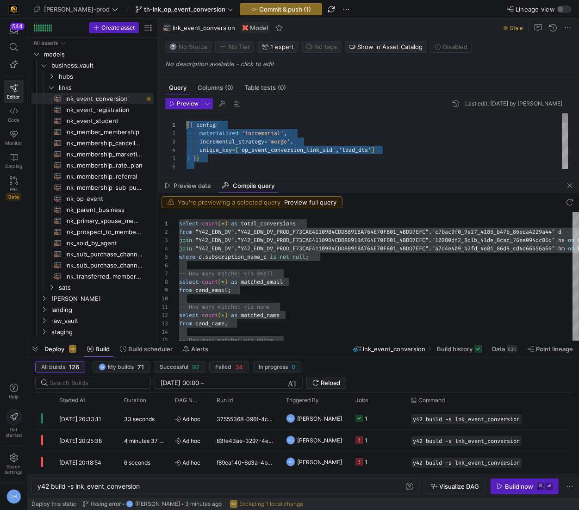
scroll to position [0, 0]
drag, startPoint x: 265, startPoint y: 156, endPoint x: 141, endPoint y: 28, distance: 178.0
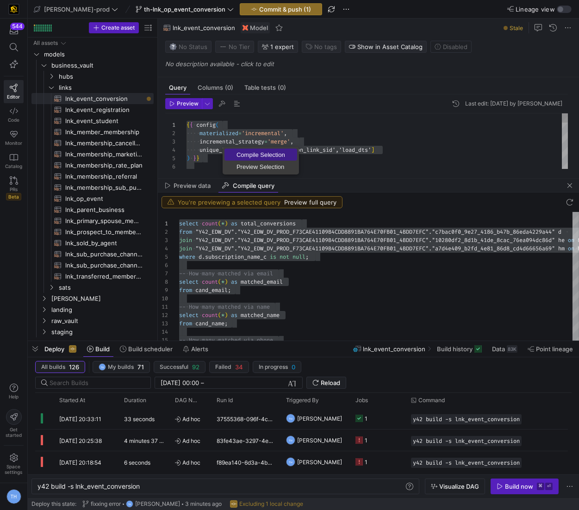
click at [243, 156] on span "Compile Selection" at bounding box center [260, 155] width 73 height 6
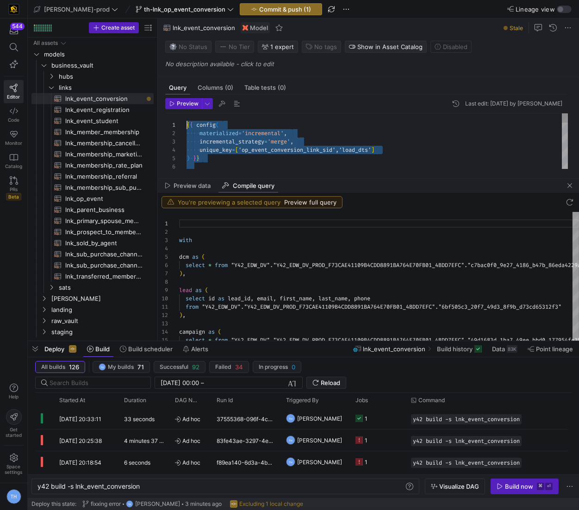
scroll to position [83, 0]
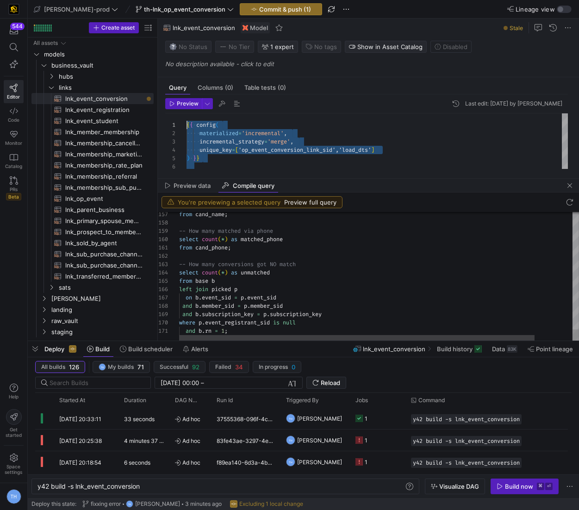
type textarea "and b.rn = 1;"
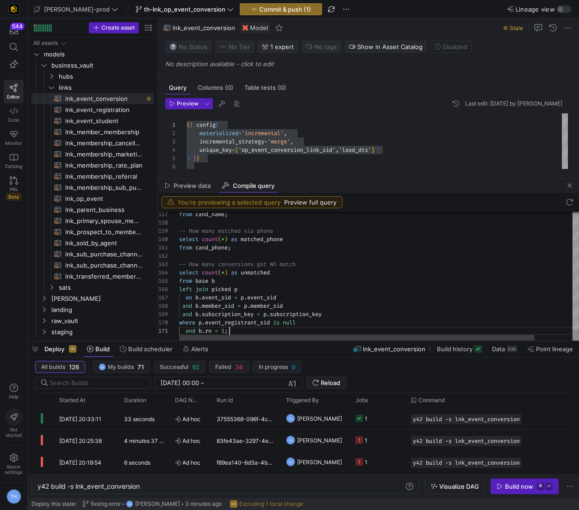
scroll to position [0, 49]
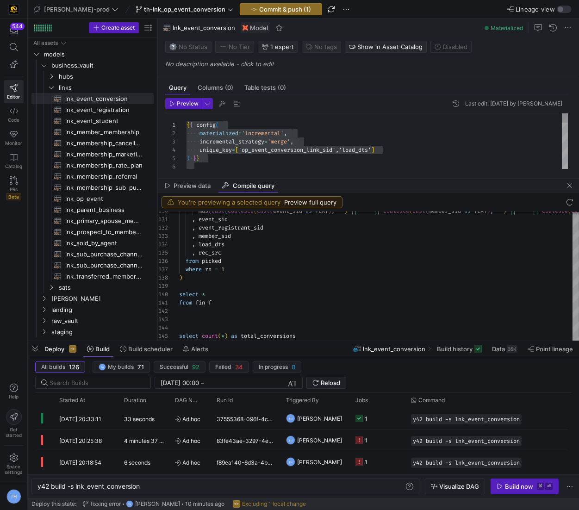
scroll to position [42, 0]
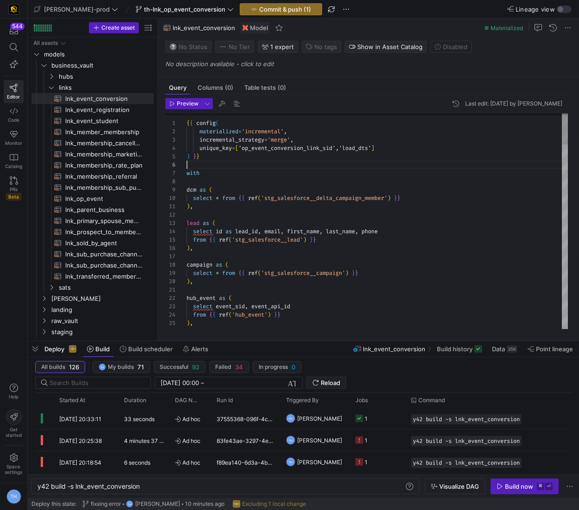
drag, startPoint x: 331, startPoint y: 178, endPoint x: 335, endPoint y: 356, distance: 178.2
click at [335, 356] on as-split "[PERSON_NAME]-prod th-lnk_op_event_conversion Commit & push (1) Lineage view Cr…" at bounding box center [303, 255] width 551 height 510
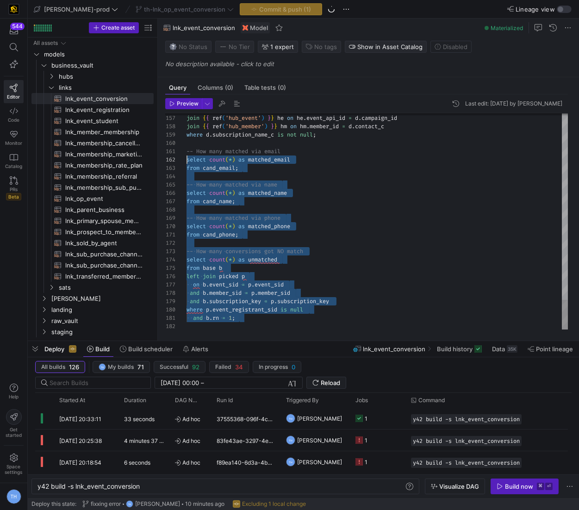
scroll to position [8, 0]
drag, startPoint x: 255, startPoint y: 322, endPoint x: 140, endPoint y: 163, distance: 197.1
click at [140, 162] on as-split "Create asset Drag here to set row groups Drag here to set column labels Group 1…" at bounding box center [303, 180] width 551 height 322
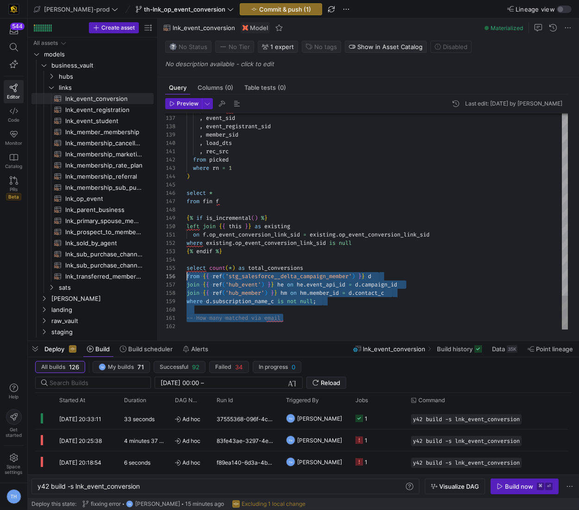
scroll to position [42, 0]
drag, startPoint x: 310, startPoint y: 315, endPoint x: 141, endPoint y: 276, distance: 173.3
click at [141, 276] on as-split "Create asset Drag here to set row groups Drag here to set column labels Group 1…" at bounding box center [303, 180] width 551 height 322
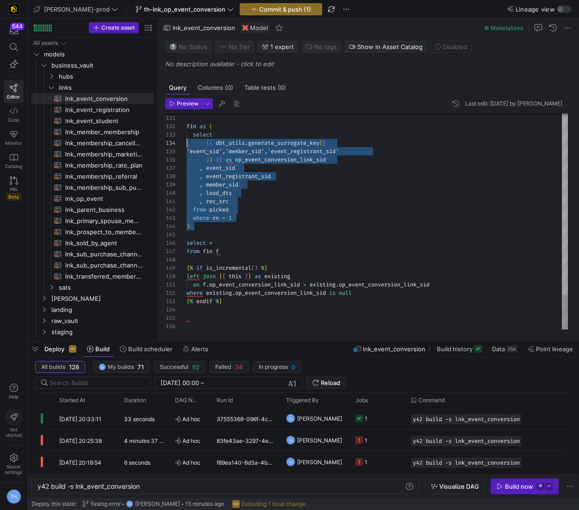
scroll to position [8, 0]
drag, startPoint x: 248, startPoint y: 223, endPoint x: 125, endPoint y: 124, distance: 158.3
type textarea ", b.load_dts , b.rec_src from base b left join picked p on p.event_sid = b.even…"
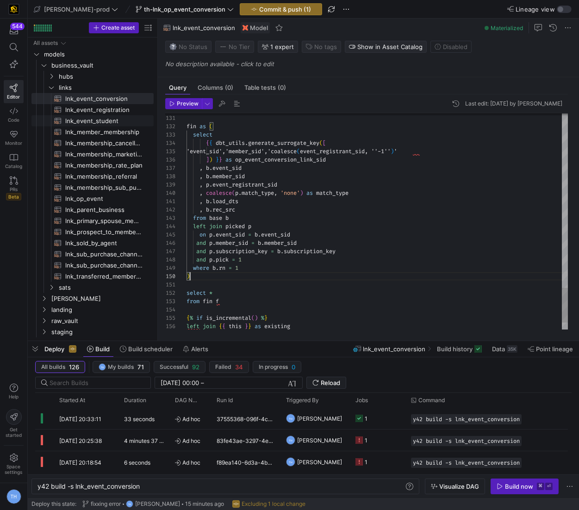
scroll to position [75, 3]
click at [260, 10] on span "Commit & push (1)" at bounding box center [285, 9] width 52 height 7
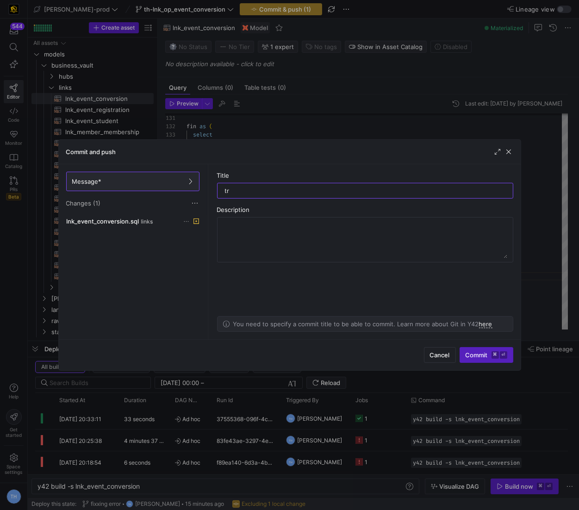
type input "try"
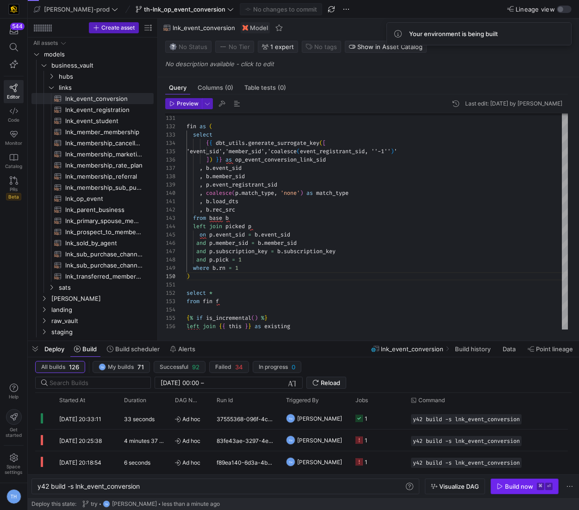
click at [526, 485] on div "Build now" at bounding box center [519, 486] width 28 height 7
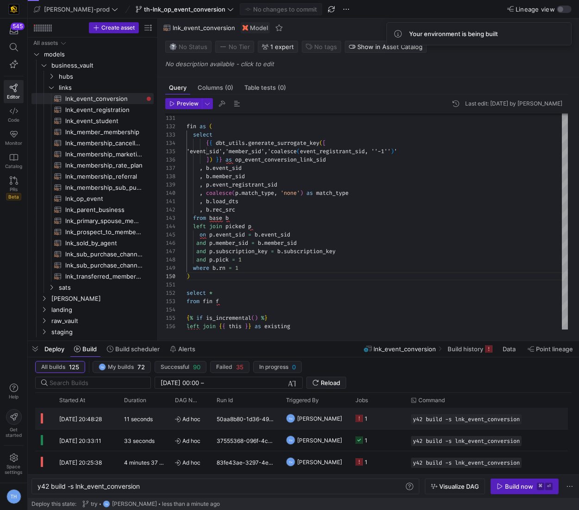
click at [376, 415] on y42-job-status-cell-renderer "1" at bounding box center [377, 418] width 44 height 20
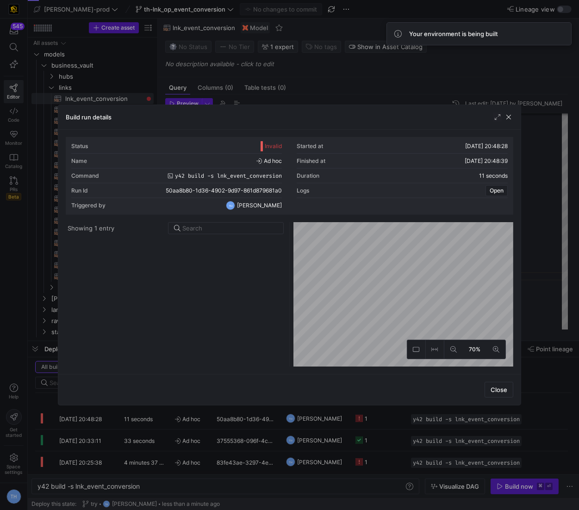
click at [333, 79] on div at bounding box center [289, 255] width 579 height 510
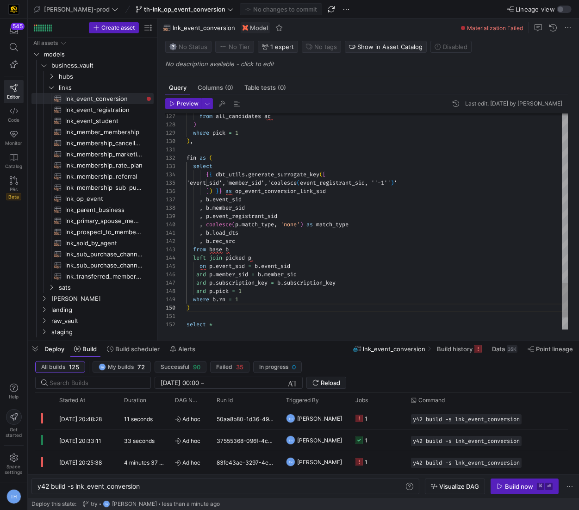
scroll to position [33, 242]
drag, startPoint x: 422, startPoint y: 183, endPoint x: 398, endPoint y: 182, distance: 24.1
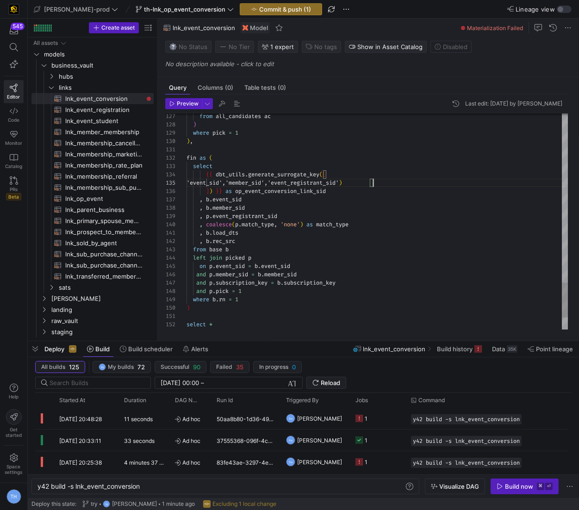
scroll to position [33, 182]
type textarea "fin as ( select {{ dbt_utils.generate_surrogate_key([ 'event_sid','member_sid',…"
click at [259, 10] on span "Commit & push (1)" at bounding box center [285, 9] width 52 height 7
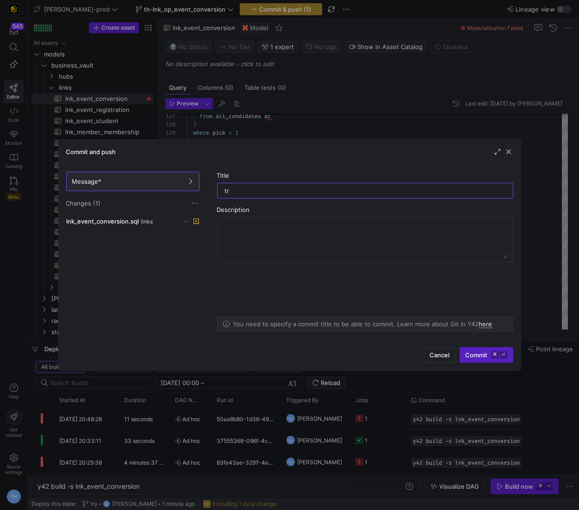
type input "try"
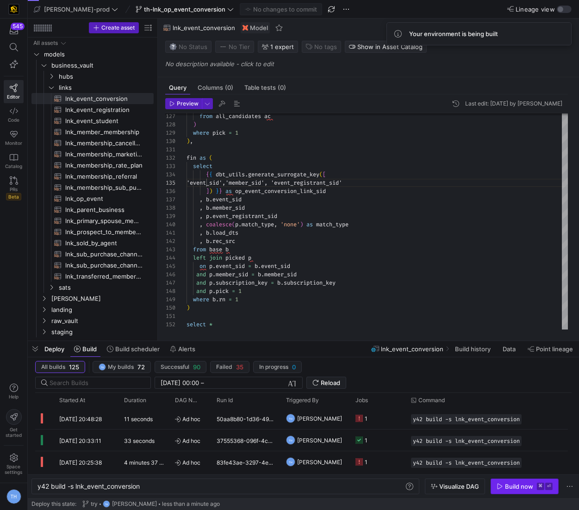
click at [527, 486] on div "Build now" at bounding box center [519, 486] width 28 height 7
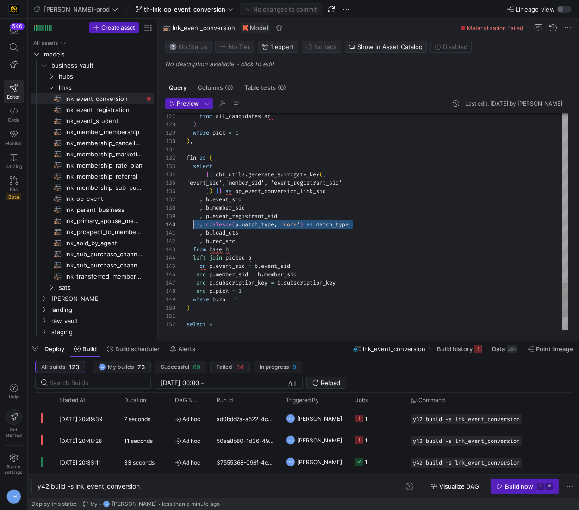
scroll to position [75, 0]
drag, startPoint x: 371, startPoint y: 226, endPoint x: 185, endPoint y: 223, distance: 186.0
type textarea "fin as ( select {{ dbt_utils.generate_surrogate_key([ 'event_sid','member_sid',…"
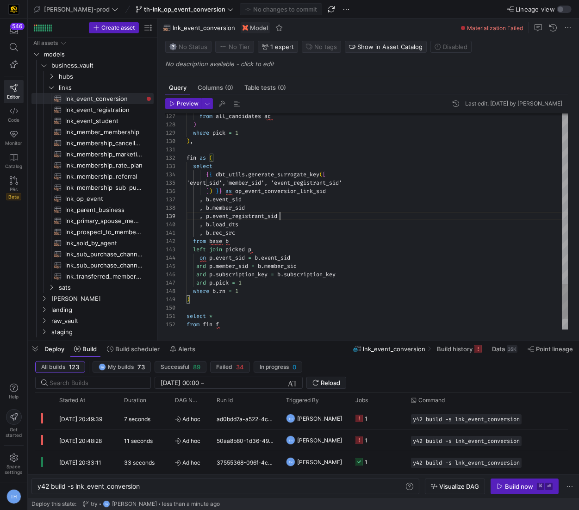
scroll to position [66, 93]
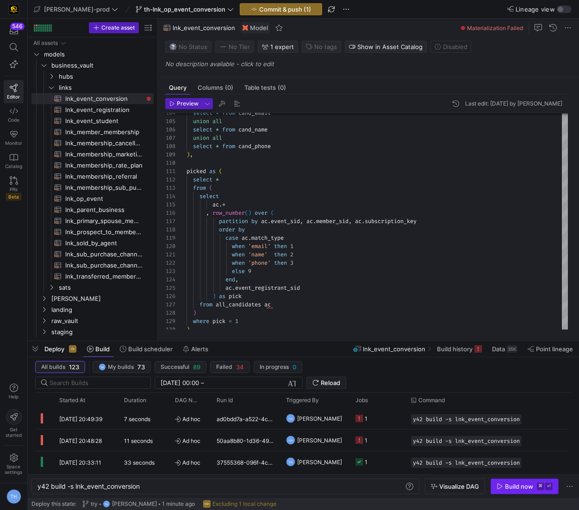
click at [526, 485] on div "Build now" at bounding box center [519, 486] width 28 height 7
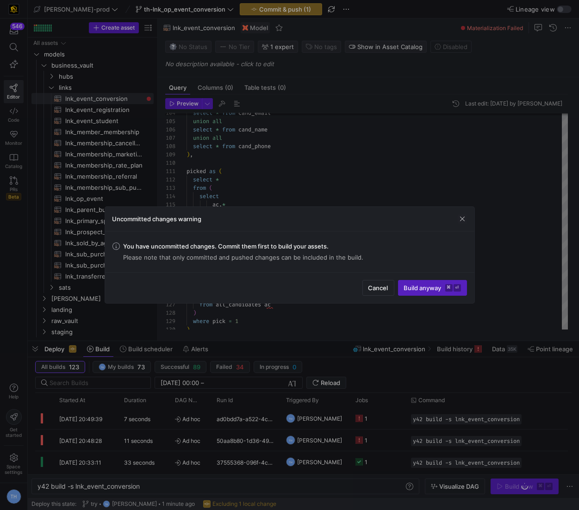
click at [397, 182] on div at bounding box center [289, 255] width 579 height 510
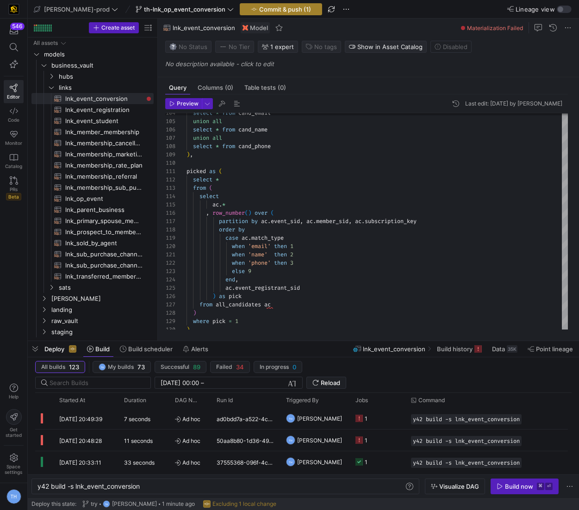
click at [259, 11] on span "Commit & push (1)" at bounding box center [285, 9] width 52 height 7
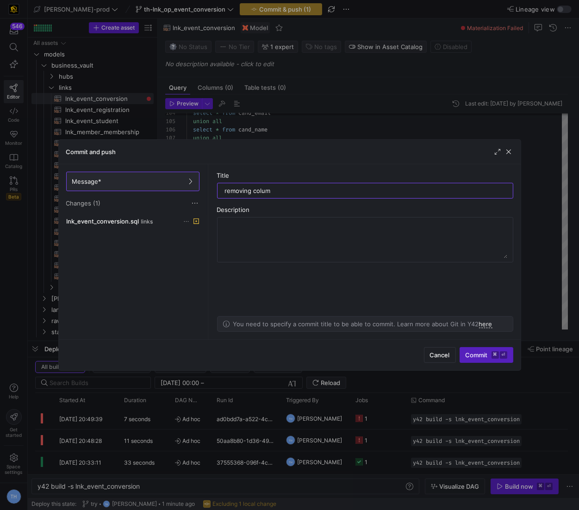
type input "removing column"
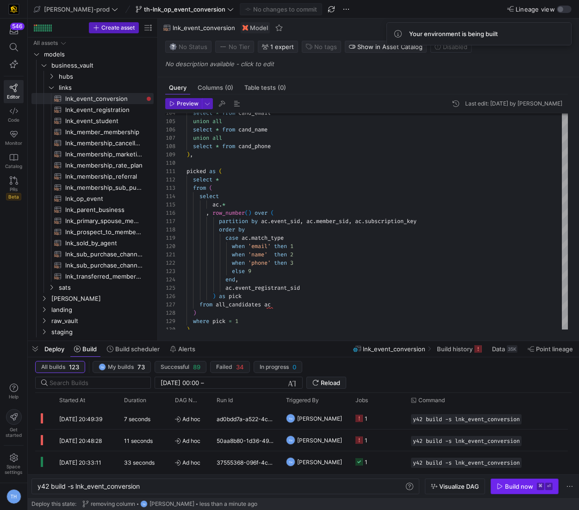
click at [511, 487] on div "Build now" at bounding box center [519, 486] width 28 height 7
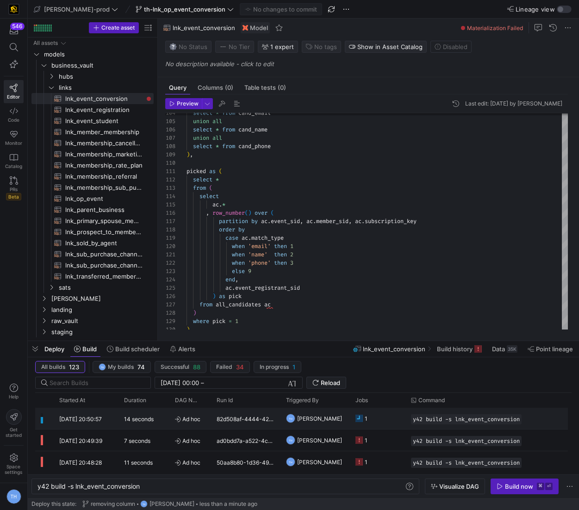
click at [397, 416] on y42-job-status-cell-renderer "1" at bounding box center [377, 418] width 44 height 20
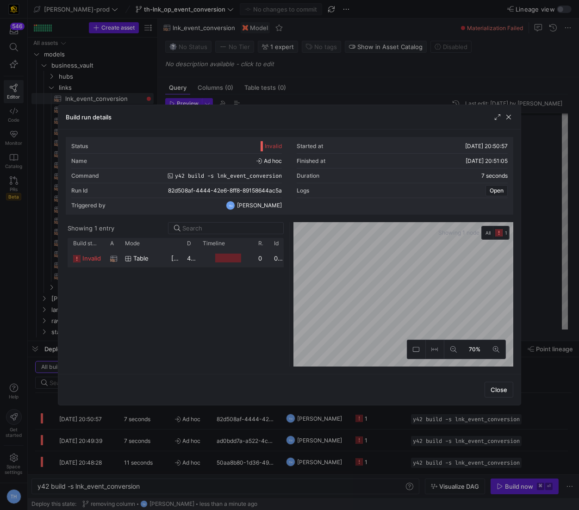
click at [258, 252] on div "0" at bounding box center [261, 258] width 16 height 18
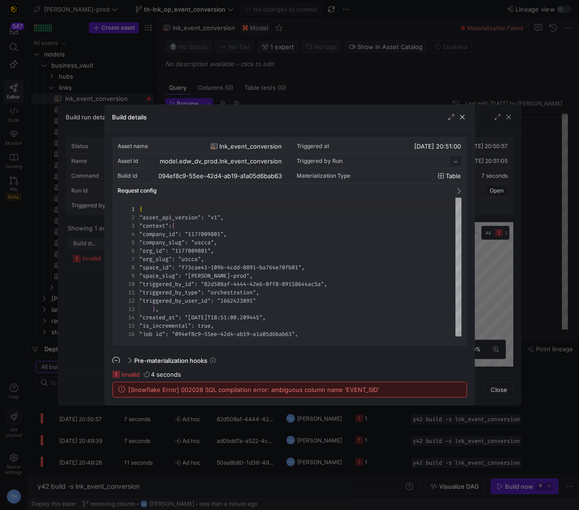
scroll to position [83, 0]
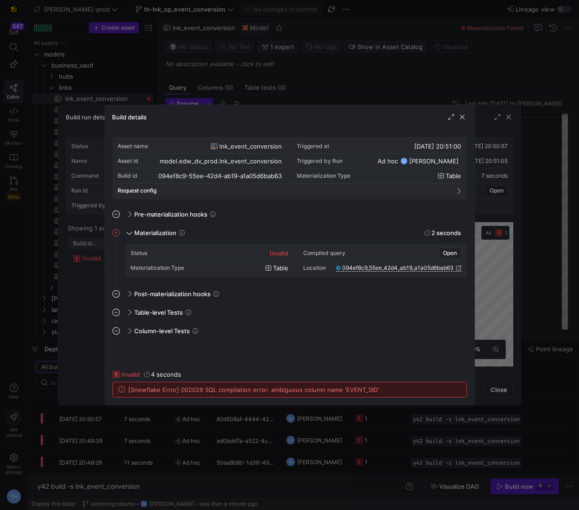
click at [314, 92] on div at bounding box center [289, 255] width 579 height 510
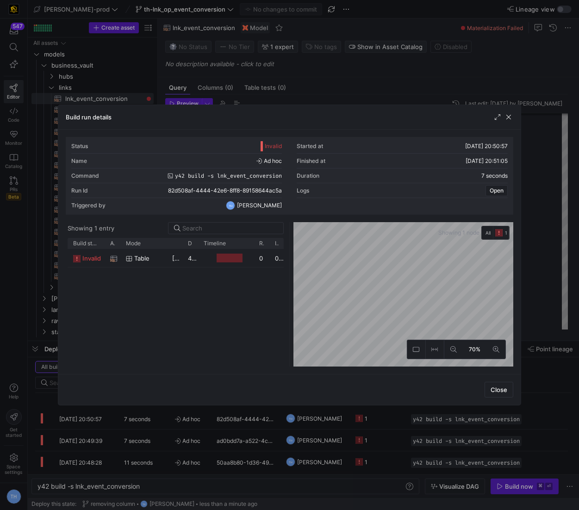
click at [314, 92] on div at bounding box center [289, 255] width 579 height 510
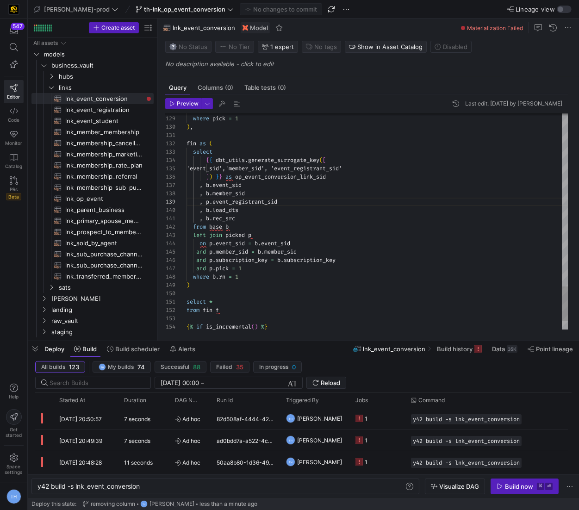
scroll to position [33, 30]
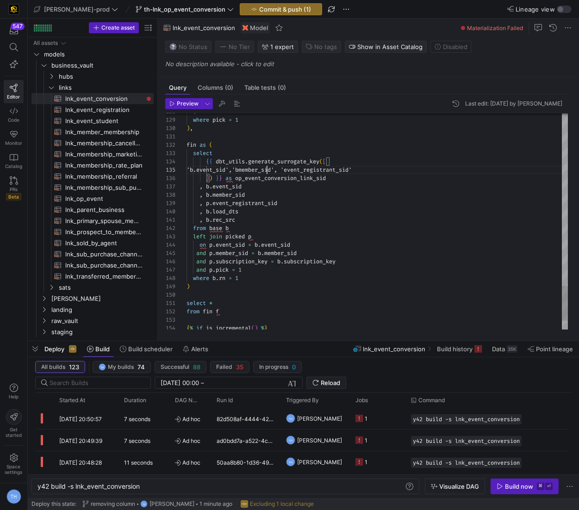
scroll to position [33, 83]
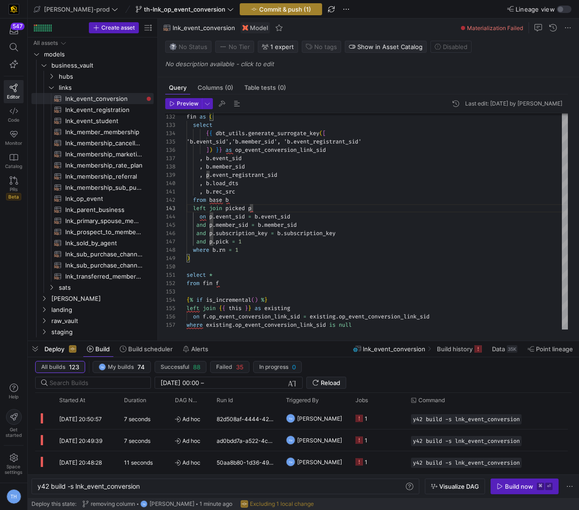
type textarea ", b.rec_src from base b left join picked p on p.event_sid = b.event_sid and p.m…"
click at [264, 9] on span "Commit & push (1)" at bounding box center [285, 9] width 52 height 7
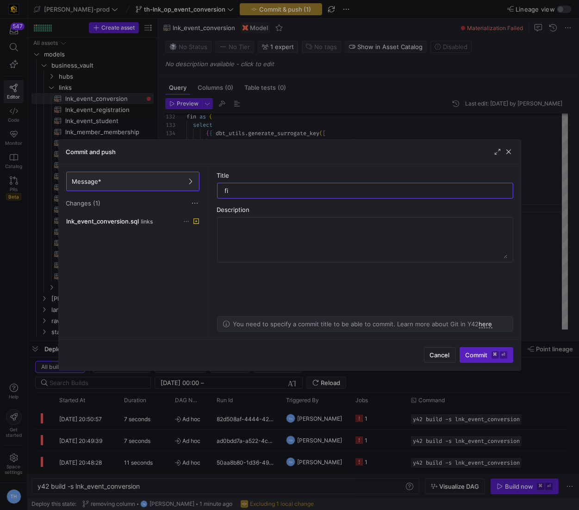
type input "fix"
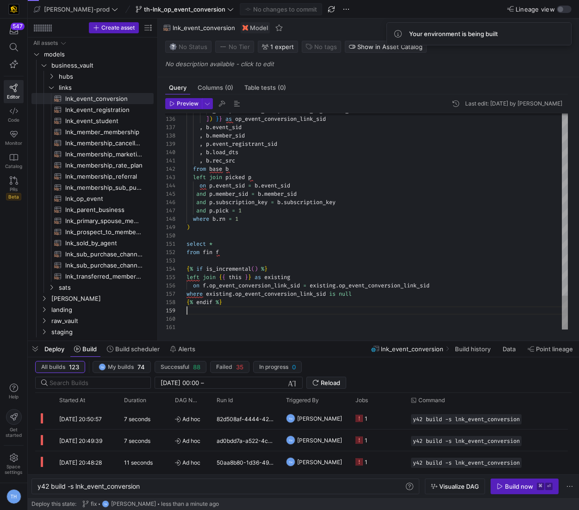
scroll to position [25, 0]
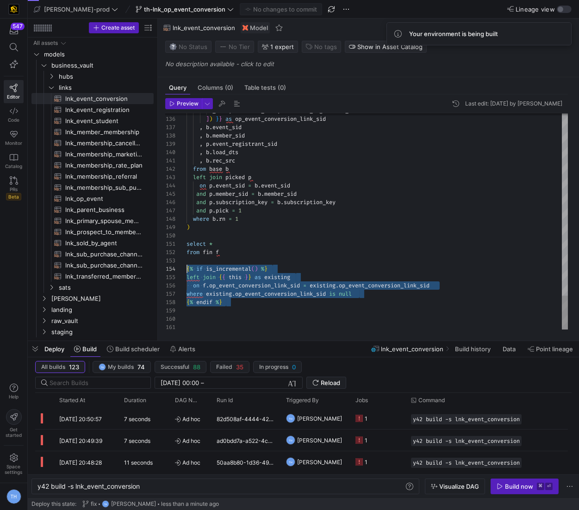
drag, startPoint x: 257, startPoint y: 312, endPoint x: 157, endPoint y: 267, distance: 109.1
type textarea "select * from fin f {# {% if is_incremental() %} left join {{ this }} as existi…"
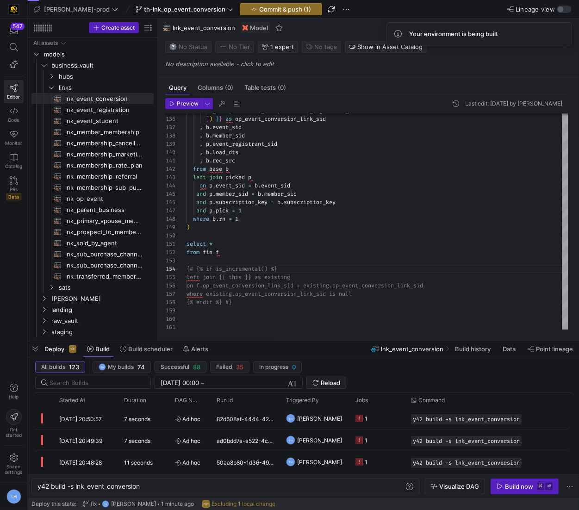
click at [256, 16] on y42-top-nav "[PERSON_NAME]-prod th-lnk_op_event_conversion Commit & push (1) Lineage view" at bounding box center [303, 9] width 551 height 19
click at [259, 9] on span "Commit & push (1)" at bounding box center [285, 9] width 52 height 7
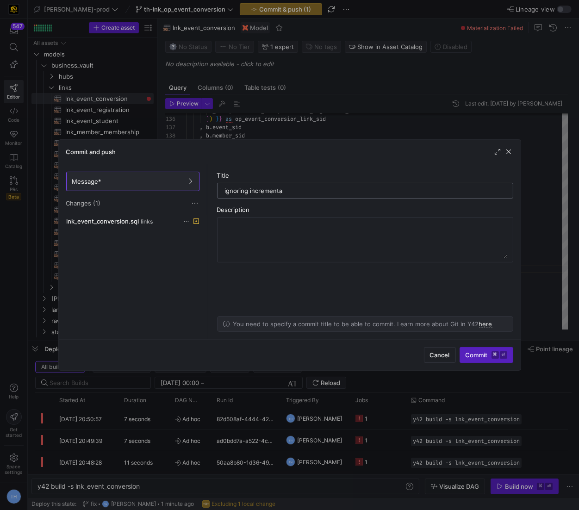
click at [305, 191] on input "ignoring incrementa" at bounding box center [365, 190] width 280 height 7
type input "ignoring incremental"
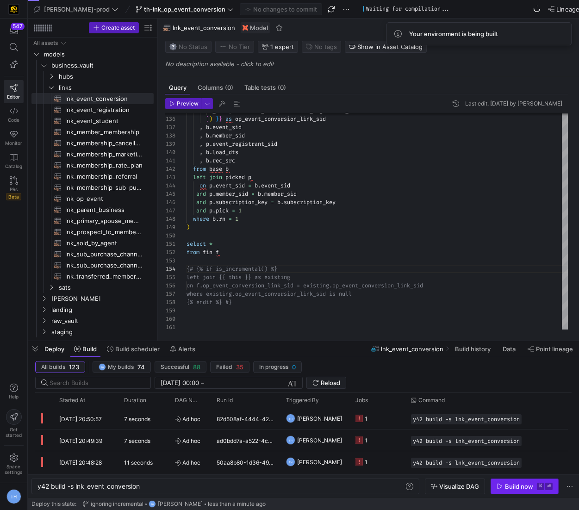
click at [539, 484] on kbd "⌘" at bounding box center [540, 486] width 7 height 7
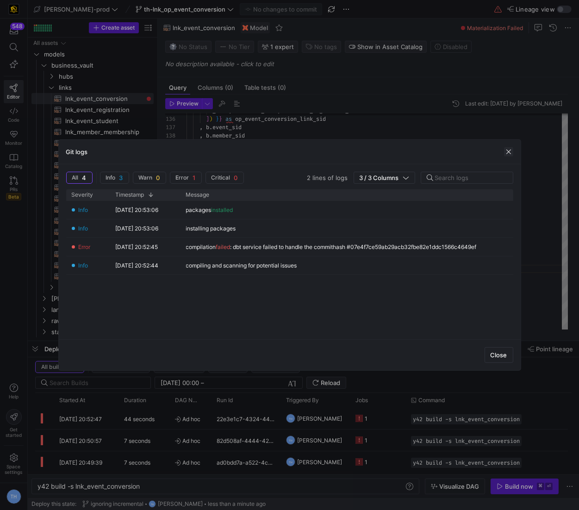
click at [511, 148] on span "button" at bounding box center [508, 151] width 9 height 9
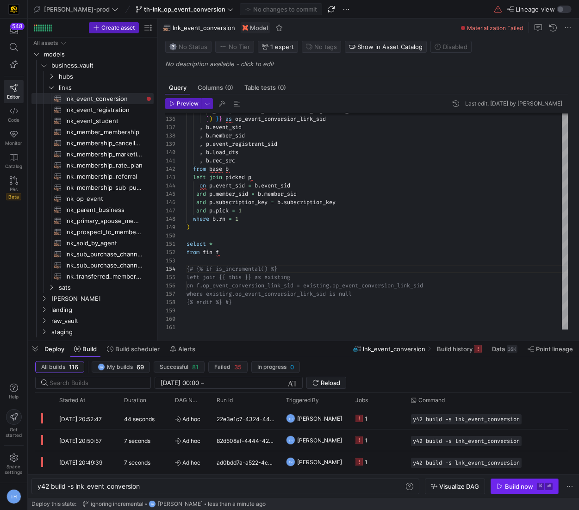
click at [520, 486] on div "Build now" at bounding box center [519, 486] width 28 height 7
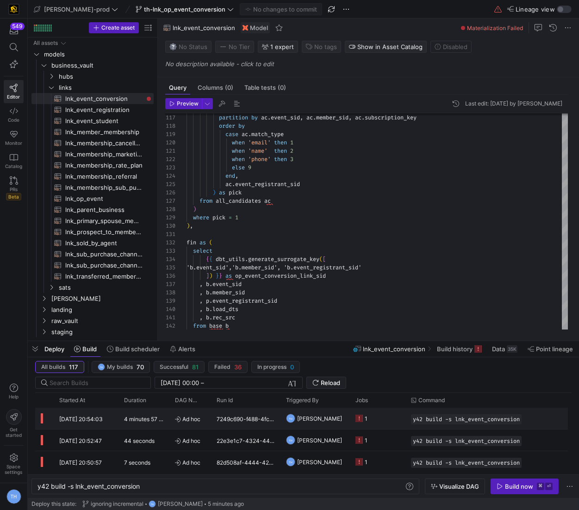
click at [375, 415] on y42-job-status-cell-renderer "1" at bounding box center [377, 418] width 44 height 20
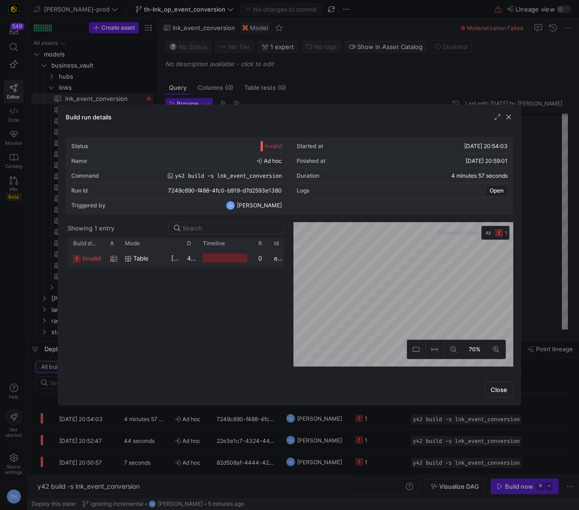
click at [217, 254] on div at bounding box center [225, 258] width 44 height 9
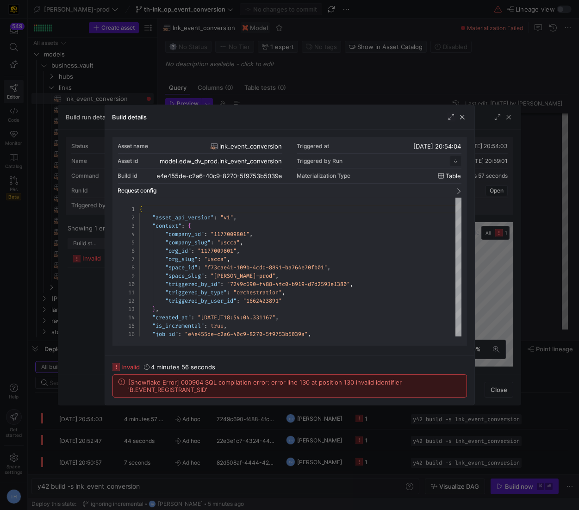
scroll to position [83, 0]
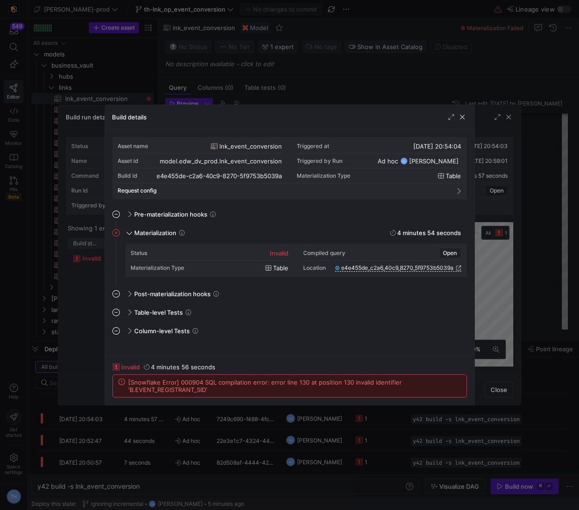
click at [279, 115] on div "Build details" at bounding box center [289, 117] width 369 height 25
click at [294, 103] on div at bounding box center [289, 255] width 579 height 510
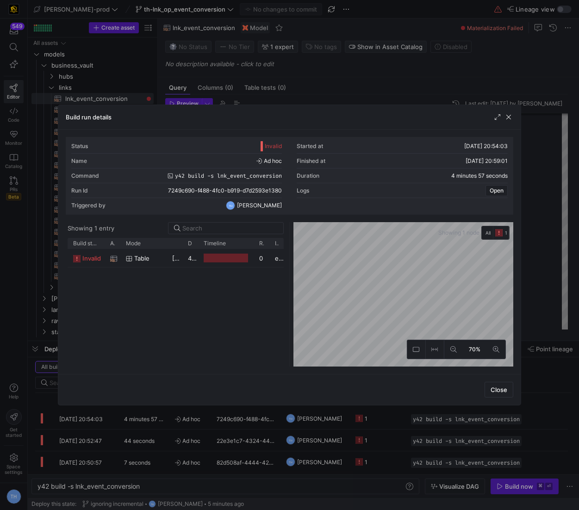
click at [294, 103] on div at bounding box center [289, 255] width 579 height 510
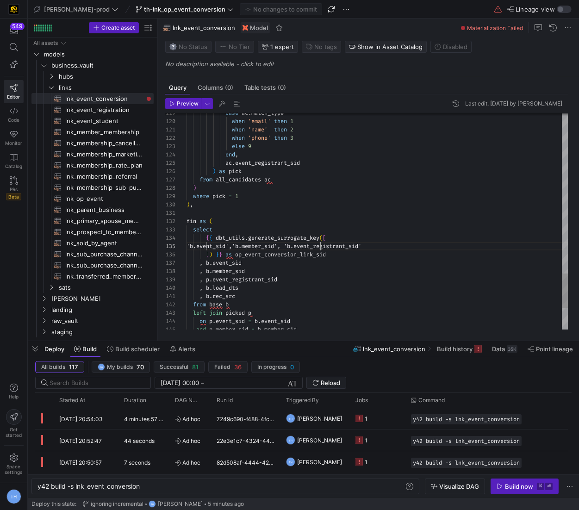
scroll to position [33, 133]
type textarea "fin as ( select {{ dbt_utils.generate_surrogate_key([ 'b.event_sid','b.member_s…"
click at [274, 7] on span "Commit & push (1)" at bounding box center [285, 9] width 52 height 7
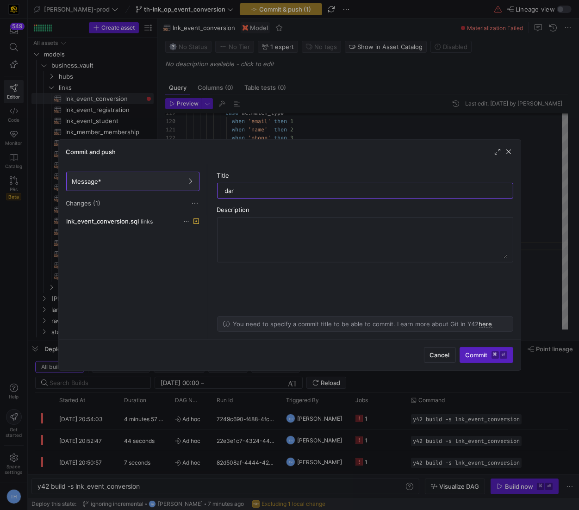
type input "darn"
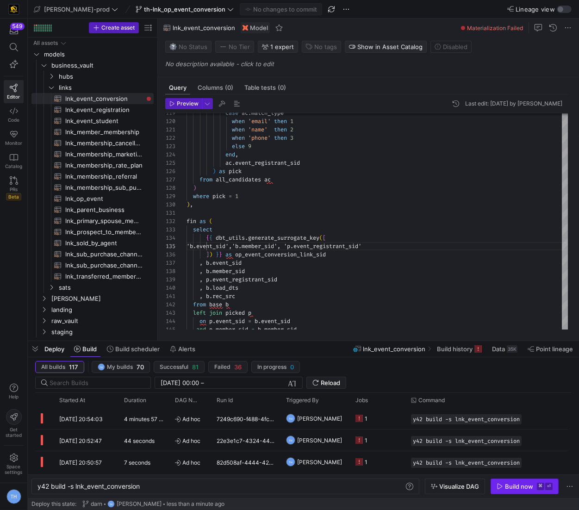
click at [530, 491] on span "button" at bounding box center [524, 486] width 67 height 15
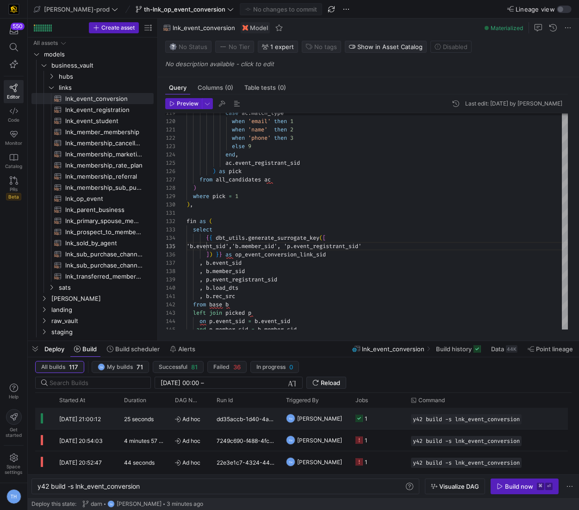
click at [381, 419] on y42-job-status-cell-renderer "1" at bounding box center [377, 418] width 44 height 20
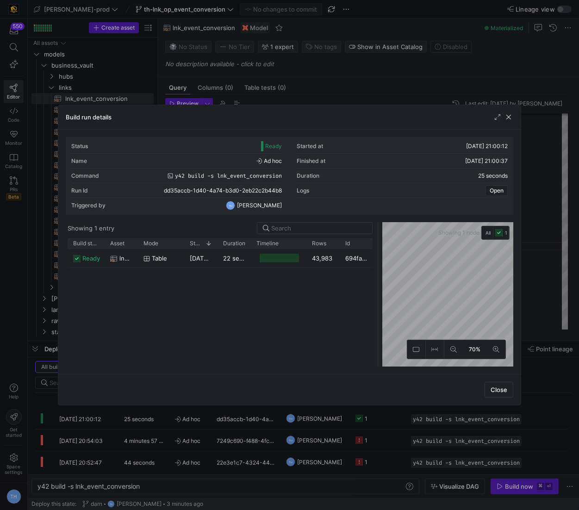
drag, startPoint x: 288, startPoint y: 291, endPoint x: 378, endPoint y: 291, distance: 89.8
click at [377, 291] on div at bounding box center [378, 294] width 4 height 144
click at [328, 249] on div "43,983" at bounding box center [323, 258] width 33 height 18
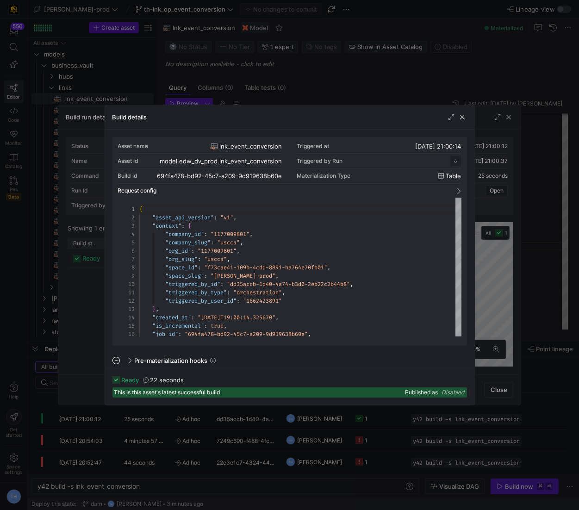
scroll to position [83, 0]
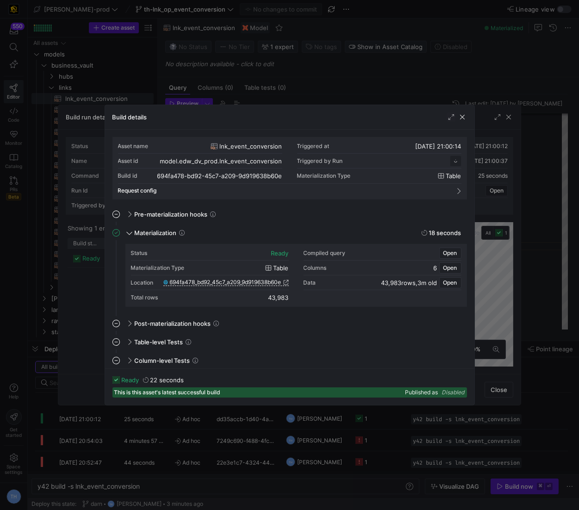
click at [269, 281] on span "694fa478_bd92_45c7_a209_9d919638b60e" at bounding box center [226, 282] width 112 height 6
